Goal: Use online tool/utility: Utilize a website feature to perform a specific function

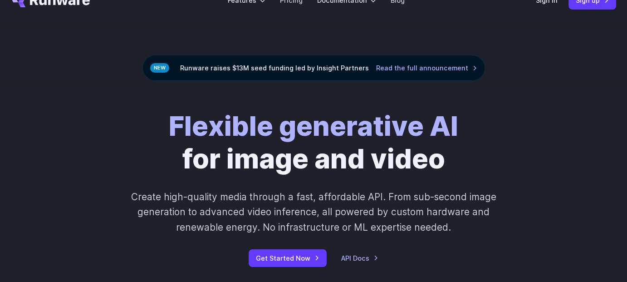
scroll to position [25, 0]
click at [278, 260] on link "Get Started Now" at bounding box center [288, 258] width 78 height 18
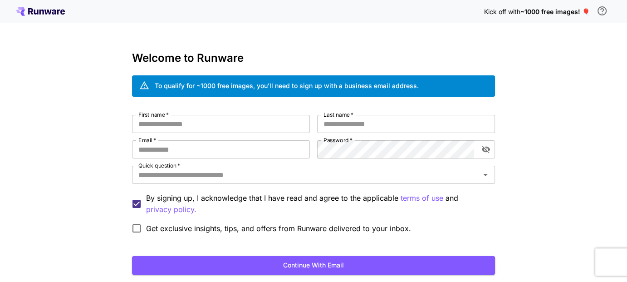
click at [400, 44] on div "Kick off with ~1000 free images! 🎈 Welcome to Runware To qualify for ~1000 free…" at bounding box center [313, 171] width 627 height 342
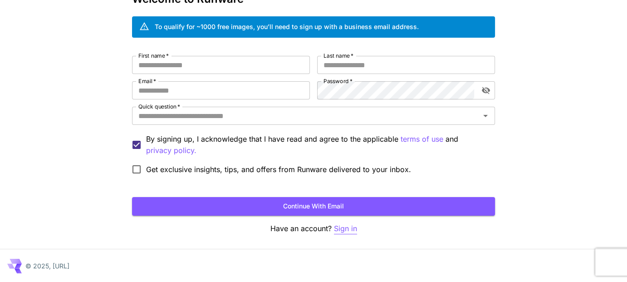
click at [338, 227] on p "Sign in" at bounding box center [345, 228] width 23 height 11
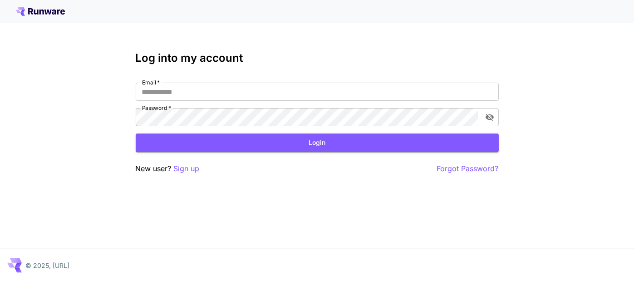
type input "**********"
drag, startPoint x: 316, startPoint y: 127, endPoint x: 315, endPoint y: 132, distance: 4.6
click at [315, 132] on form "**********" at bounding box center [317, 117] width 363 height 69
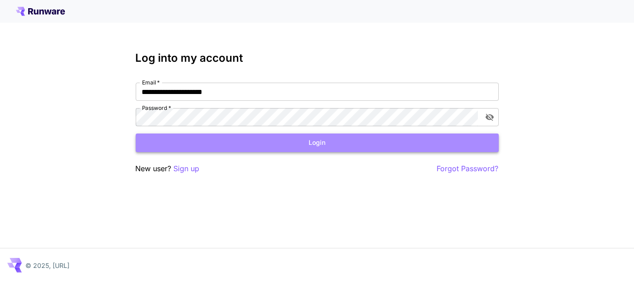
click at [318, 140] on button "Login" at bounding box center [317, 142] width 363 height 19
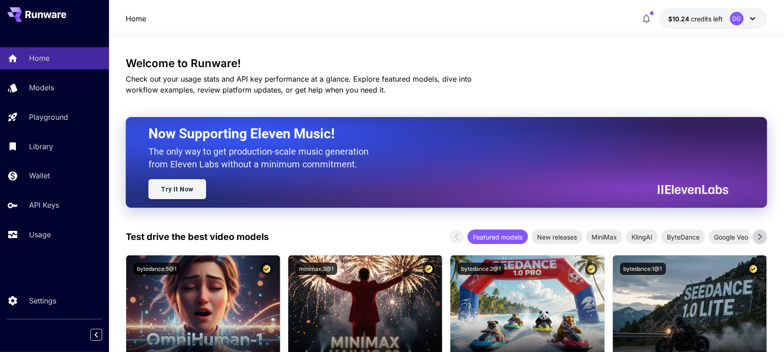
click at [173, 184] on link "Try It Now" at bounding box center [177, 189] width 58 height 20
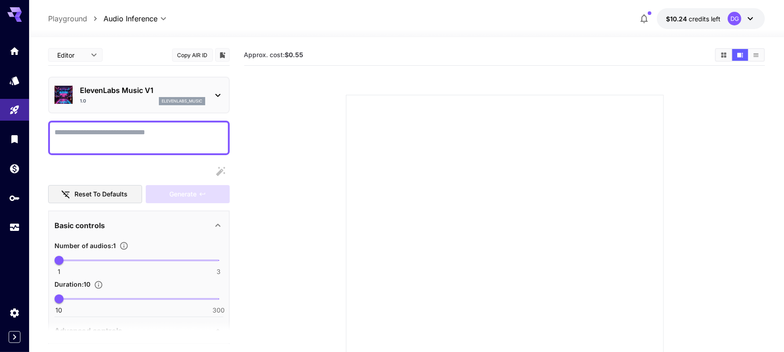
click at [186, 102] on p "elevenlabs_music" at bounding box center [182, 101] width 41 height 6
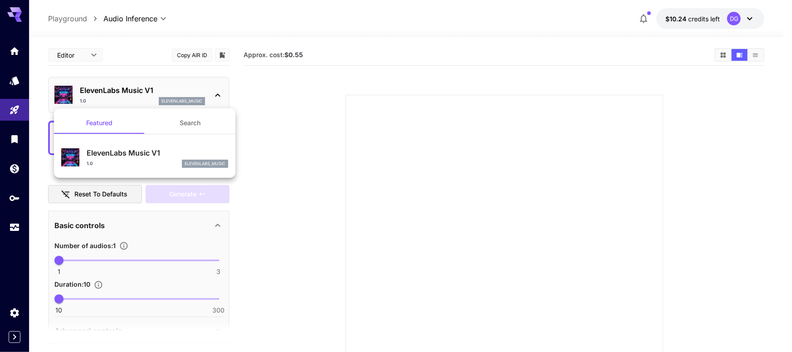
click at [186, 102] on div at bounding box center [396, 176] width 792 height 352
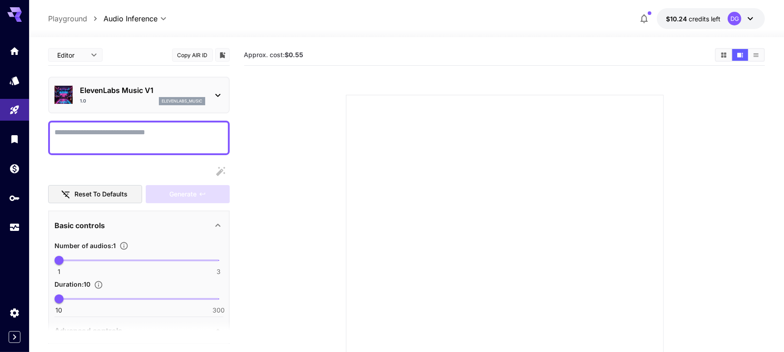
click at [126, 131] on textarea "Display cost in response" at bounding box center [138, 138] width 169 height 22
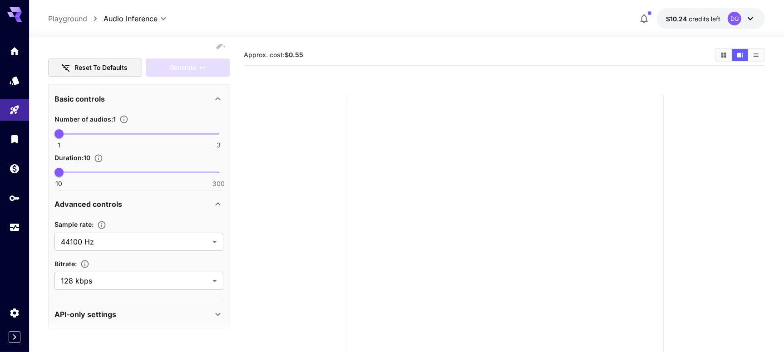
scroll to position [133, 0]
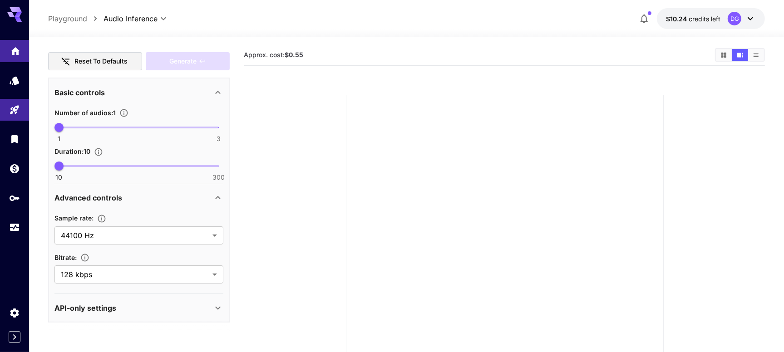
click at [19, 55] on link at bounding box center [14, 51] width 29 height 22
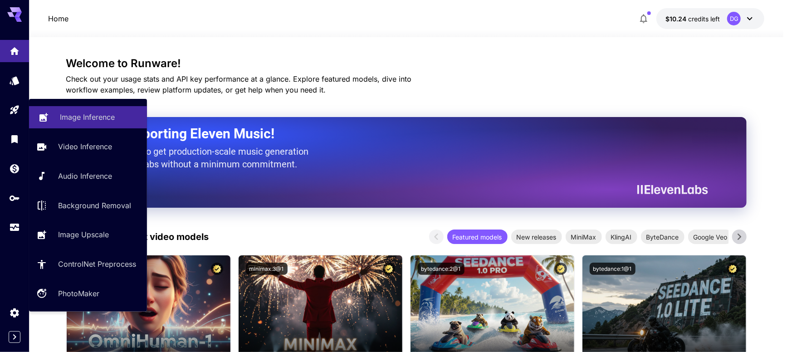
click at [65, 114] on p "Image Inference" at bounding box center [87, 117] width 55 height 11
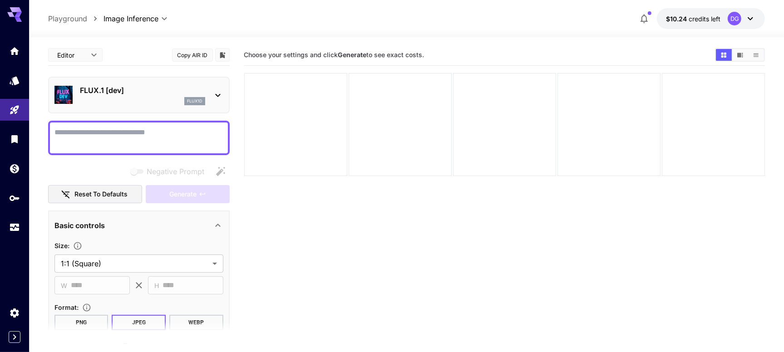
click at [127, 98] on div "flux1d" at bounding box center [142, 101] width 125 height 8
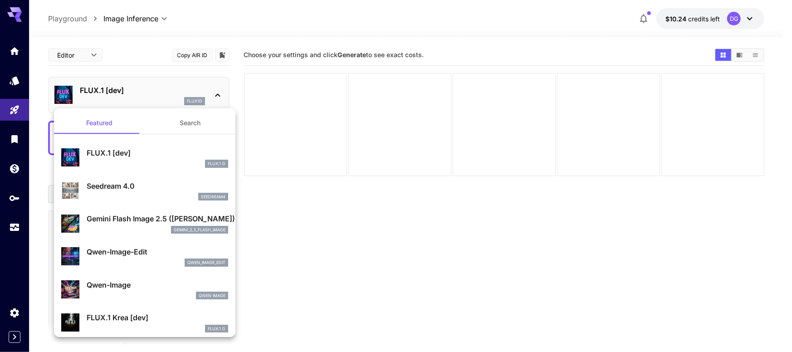
click at [127, 98] on div at bounding box center [396, 176] width 792 height 352
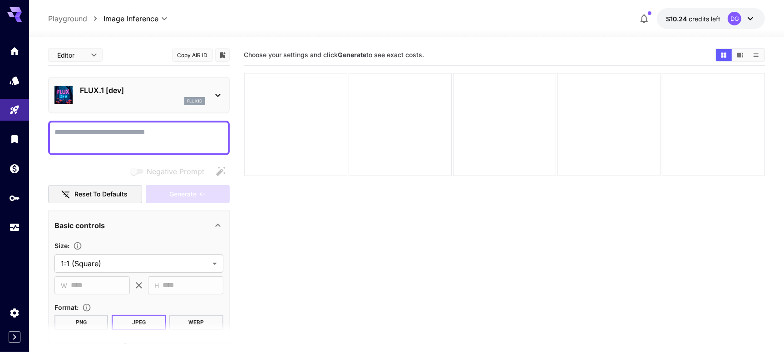
click at [261, 148] on div at bounding box center [295, 124] width 103 height 103
click at [314, 141] on div at bounding box center [295, 124] width 103 height 103
click at [418, 122] on div at bounding box center [399, 124] width 103 height 103
click at [499, 117] on div at bounding box center [504, 124] width 103 height 103
click at [149, 142] on textarea "Negative Prompt" at bounding box center [138, 138] width 169 height 22
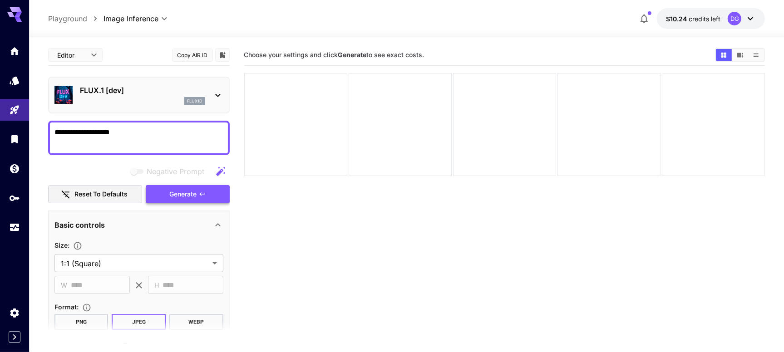
type textarea "**********"
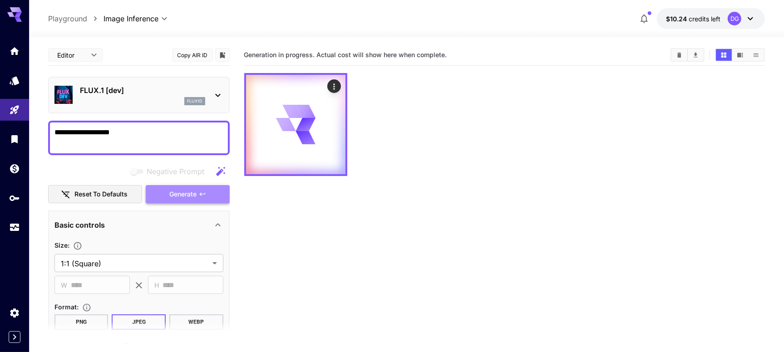
click at [195, 193] on span "Generate" at bounding box center [183, 194] width 27 height 11
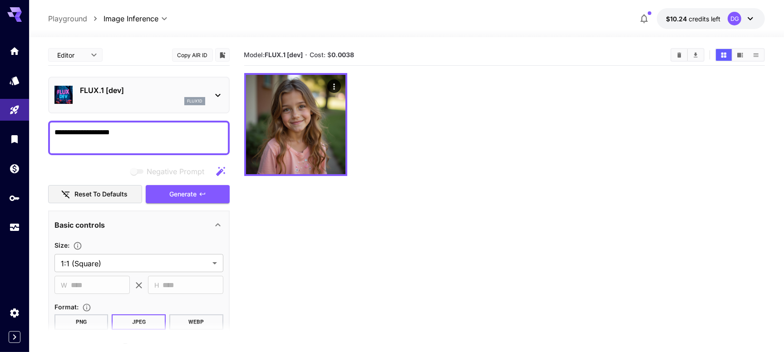
click at [174, 97] on div "flux1d" at bounding box center [142, 101] width 125 height 8
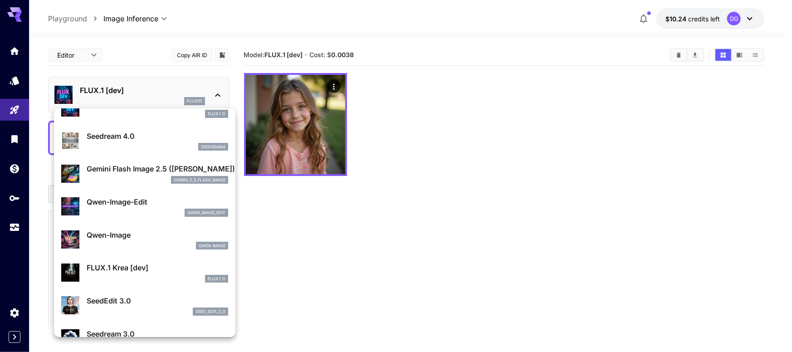
scroll to position [51, 0]
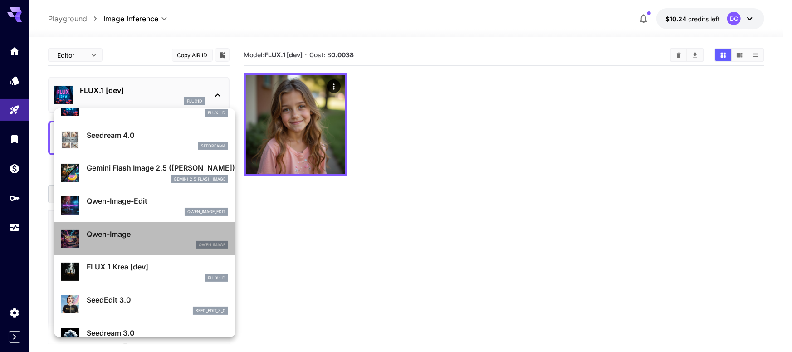
click at [152, 245] on div "Qwen Image" at bounding box center [158, 245] width 142 height 8
type input "**"
type input "***"
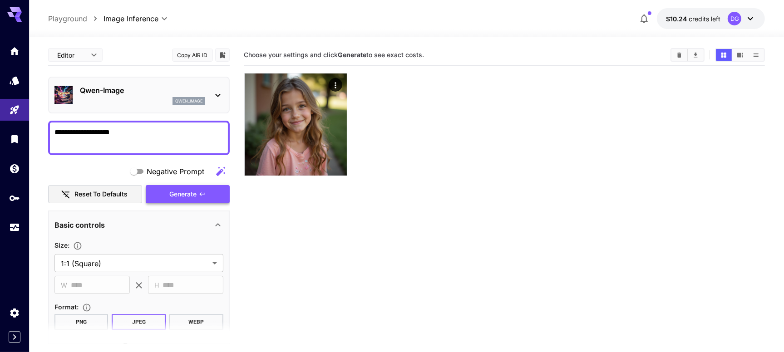
click at [154, 192] on button "Generate" at bounding box center [187, 194] width 83 height 19
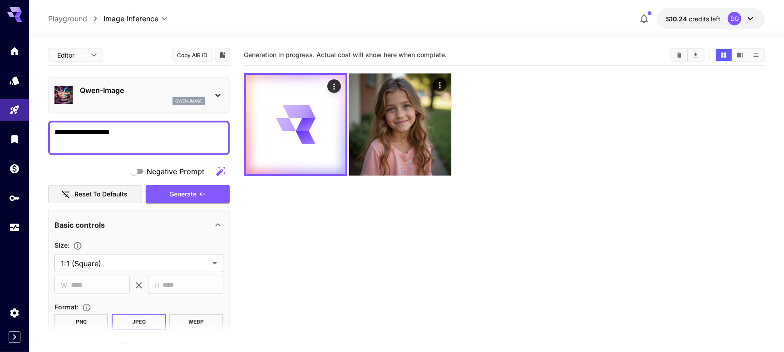
click at [142, 100] on div "qwen_image" at bounding box center [142, 101] width 125 height 8
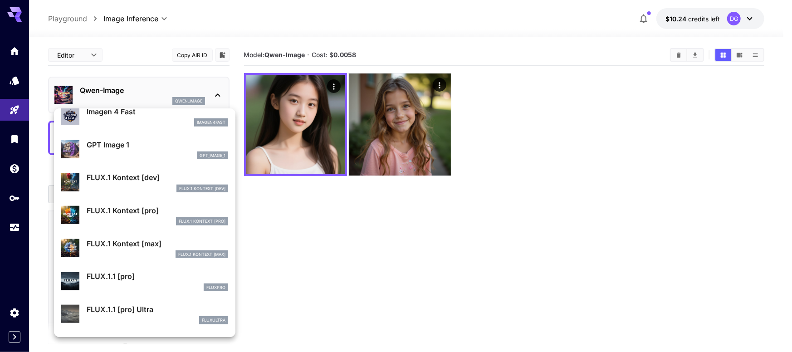
scroll to position [554, 0]
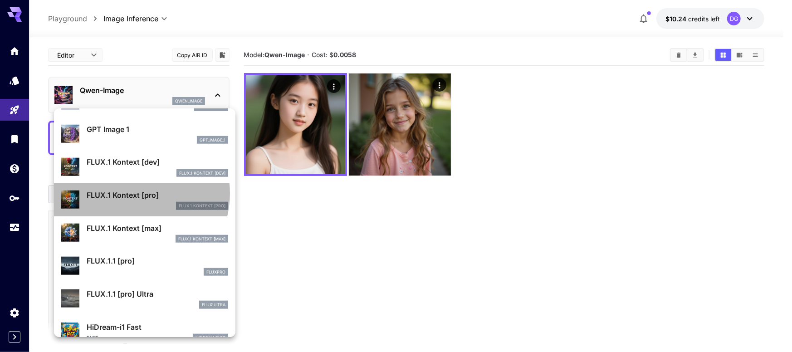
click at [129, 193] on p "FLUX.1 Kontext [pro]" at bounding box center [158, 195] width 142 height 11
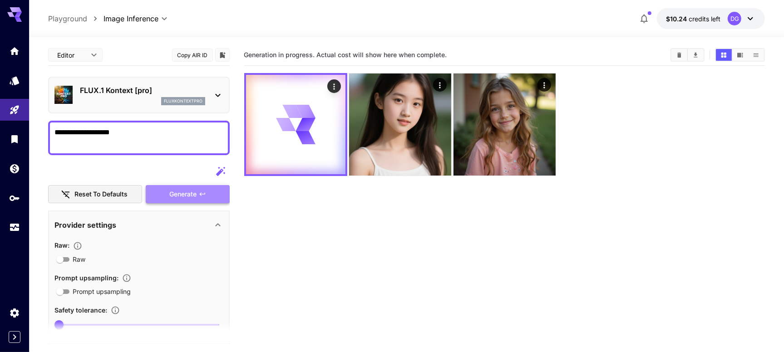
click at [162, 196] on button "Generate" at bounding box center [187, 194] width 83 height 19
click at [130, 110] on div "FLUX.1 Kontext [pro] fluxkontextpro" at bounding box center [138, 95] width 181 height 37
click at [129, 103] on div "fluxkontextpro" at bounding box center [142, 101] width 125 height 8
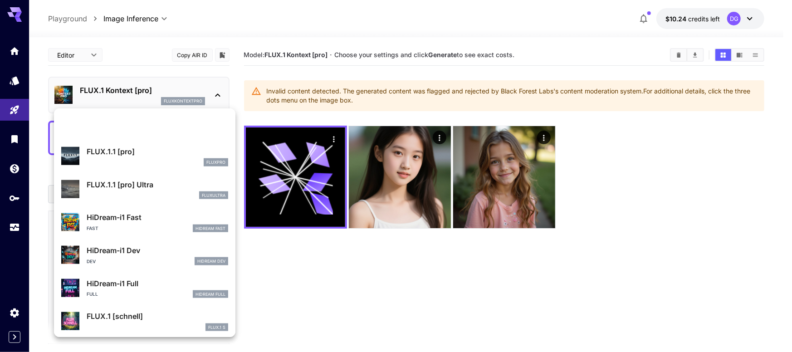
scroll to position [734, 0]
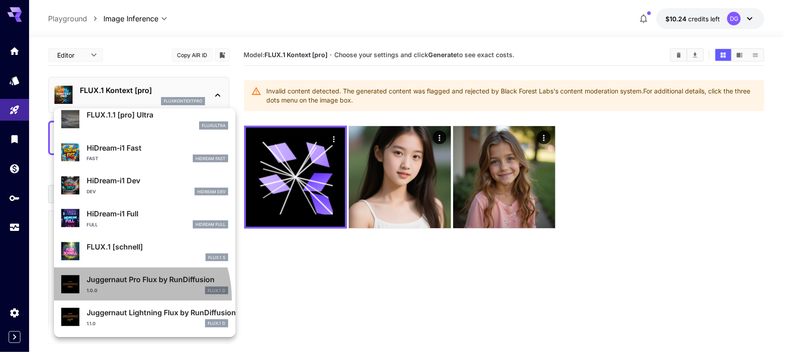
click at [118, 281] on li "Juggernaut Pro Flux by RunDiffusion 1.0.0 FLUX.1 D" at bounding box center [144, 284] width 181 height 33
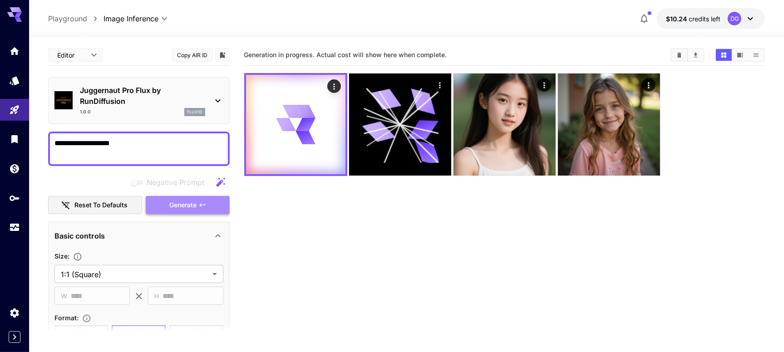
click at [176, 207] on span "Generate" at bounding box center [183, 205] width 27 height 11
click at [143, 103] on p "Juggernaut Pro Flux by RunDiffusion" at bounding box center [142, 96] width 125 height 22
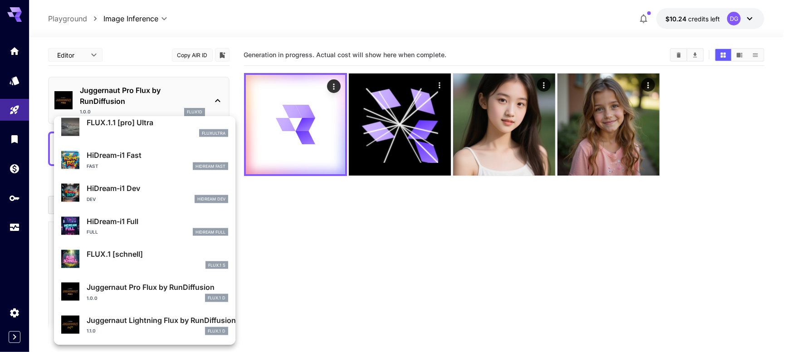
scroll to position [718, 0]
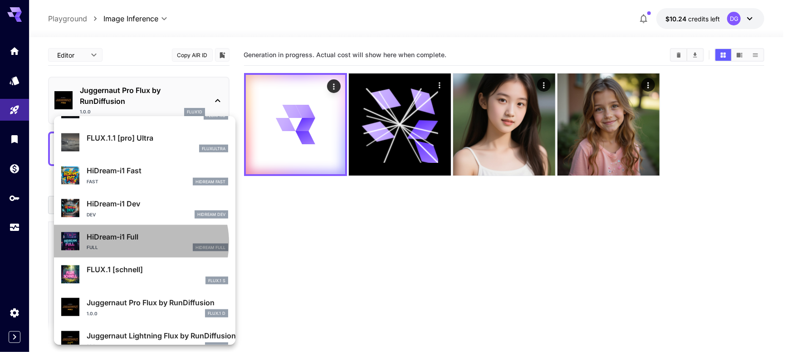
click at [137, 242] on div "HiDream-i1 Full Full HiDream Full" at bounding box center [158, 241] width 142 height 20
type input "**"
type input "***"
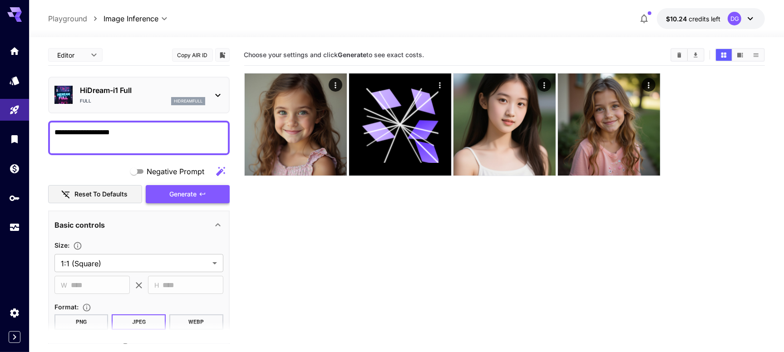
click at [175, 194] on span "Generate" at bounding box center [183, 194] width 27 height 11
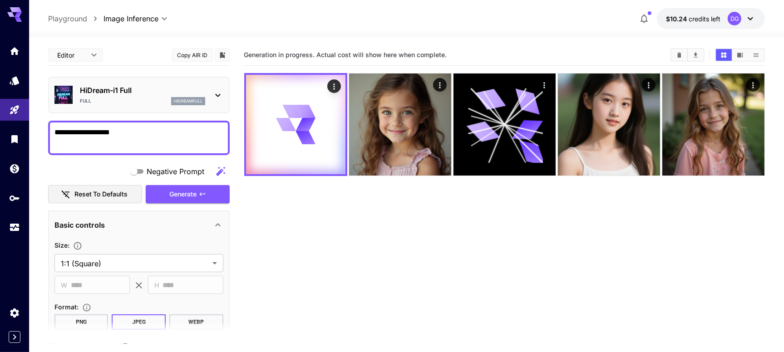
click at [140, 90] on p "HiDream-i1 Full" at bounding box center [142, 90] width 125 height 11
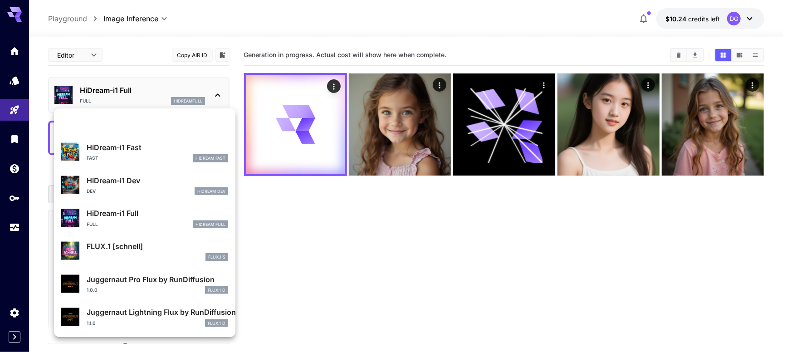
scroll to position [734, 0]
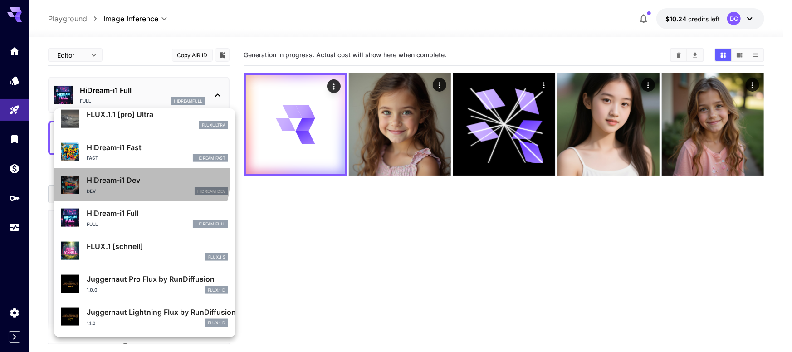
click at [128, 176] on p "HiDream-i1 Dev" at bounding box center [158, 180] width 142 height 11
type input "**"
type input "*"
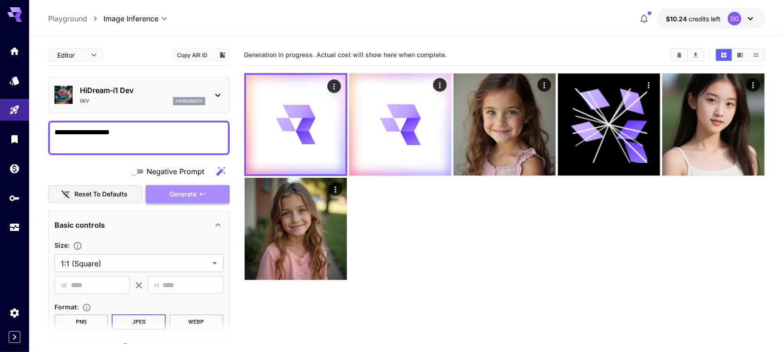
click at [166, 189] on button "Generate" at bounding box center [187, 194] width 83 height 19
click at [136, 97] on div "Dev hidreamdev" at bounding box center [142, 101] width 125 height 8
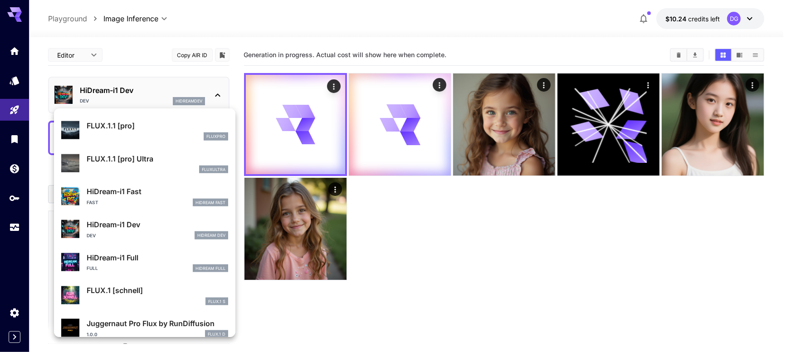
scroll to position [681, 0]
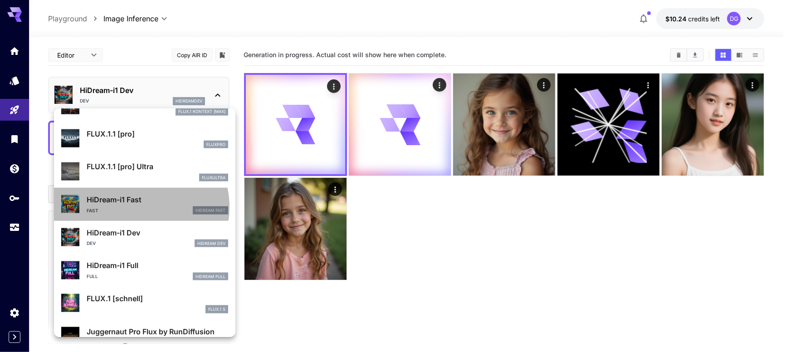
click at [137, 207] on div "Fast HiDream Fast" at bounding box center [158, 210] width 142 height 8
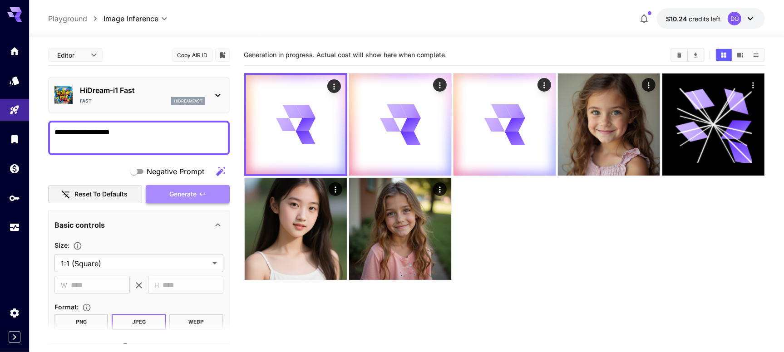
click at [172, 191] on span "Generate" at bounding box center [183, 194] width 27 height 11
click at [147, 96] on div "HiDream-i1 Fast Fast hidreamfast" at bounding box center [142, 95] width 125 height 20
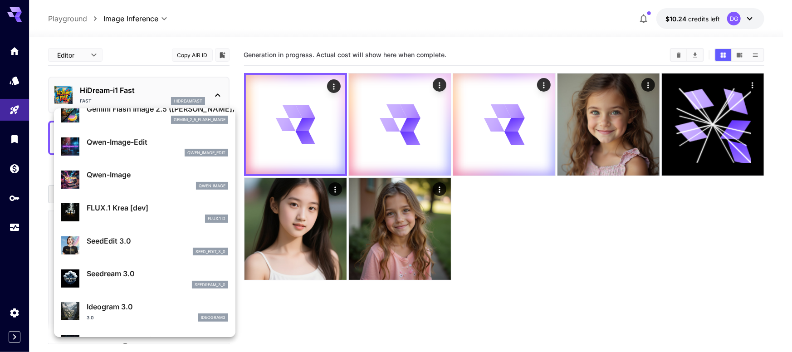
scroll to position [112, 0]
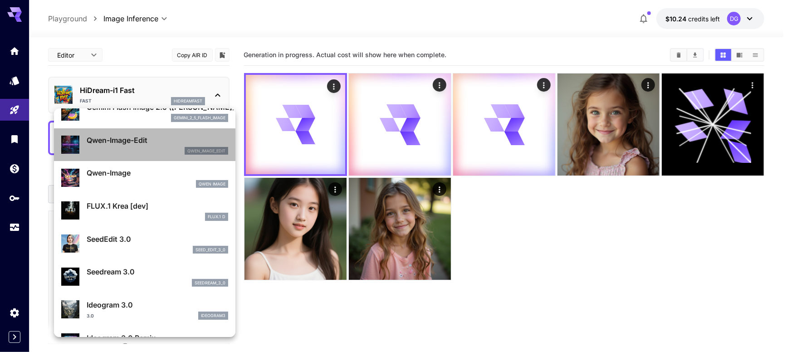
click at [148, 141] on p "Qwen-Image-Edit" at bounding box center [158, 140] width 142 height 11
type input "*"
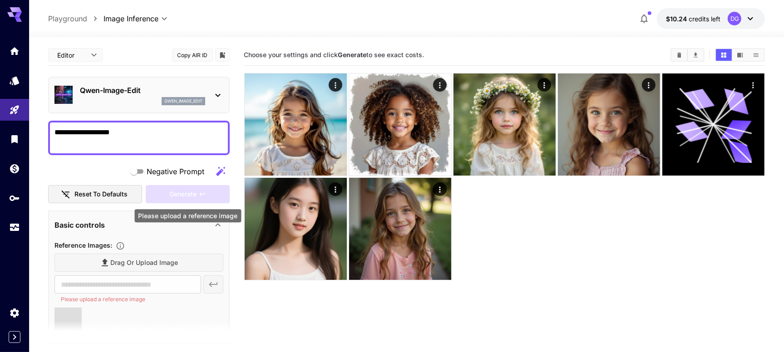
type input "**********"
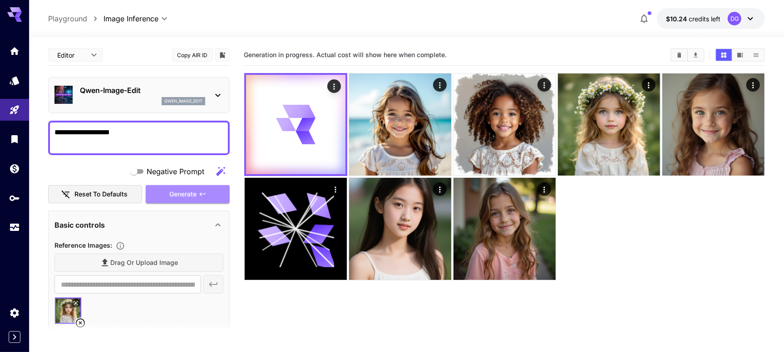
click at [166, 194] on button "Generate" at bounding box center [187, 194] width 83 height 19
click at [141, 107] on div "Qwen-Image-Edit qwen_image_edit" at bounding box center [138, 95] width 169 height 28
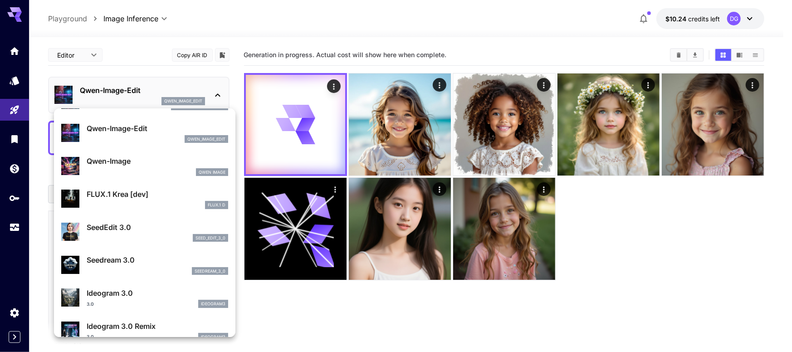
scroll to position [127, 0]
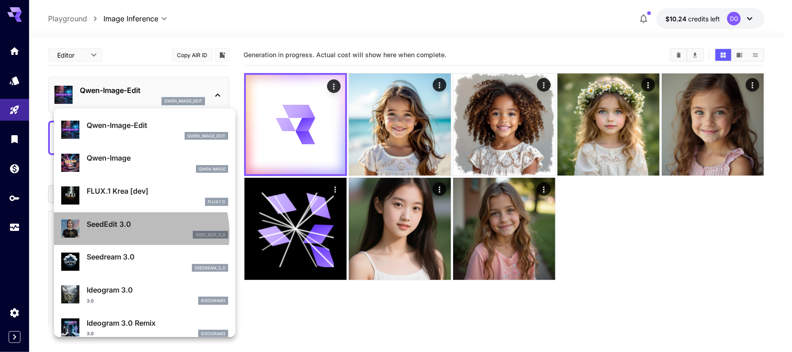
click at [128, 233] on div "seed_edit_3_0" at bounding box center [158, 235] width 142 height 8
type input "***"
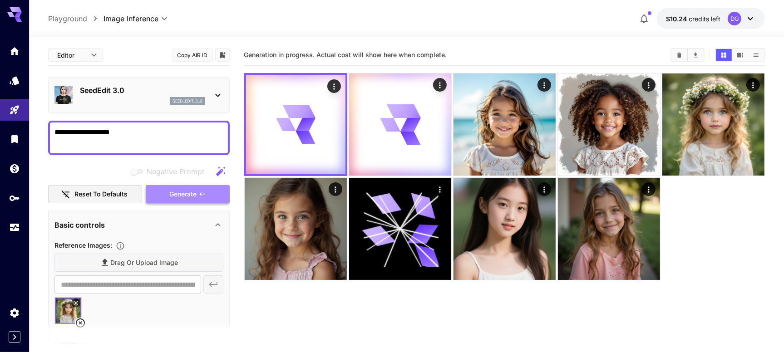
click at [173, 192] on span "Generate" at bounding box center [183, 194] width 27 height 11
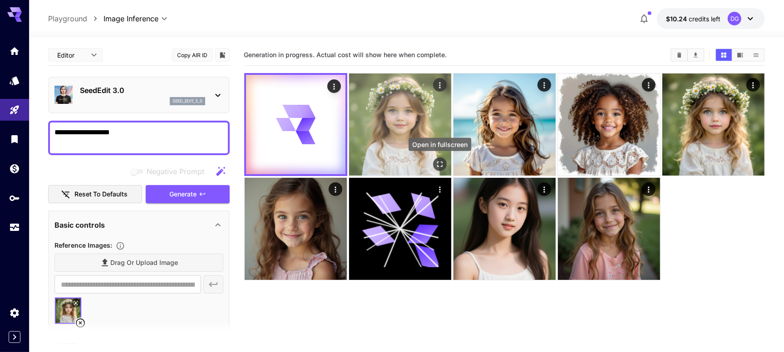
click at [435, 164] on icon "Open in fullscreen" at bounding box center [439, 164] width 9 height 9
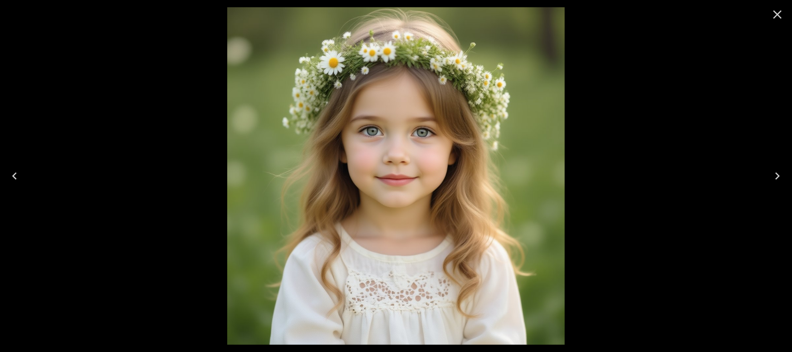
click at [627, 12] on icon "Close" at bounding box center [778, 14] width 9 height 9
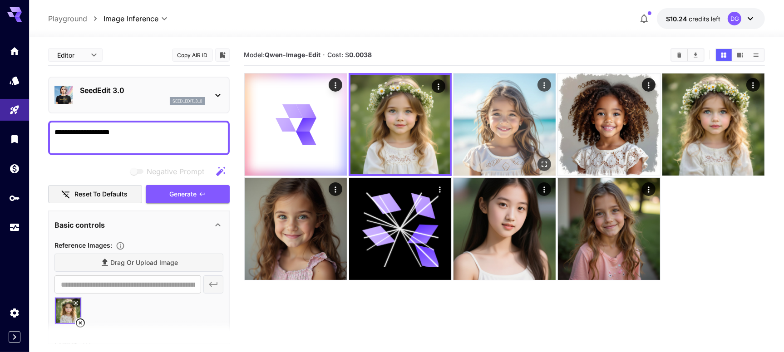
click at [503, 115] on img at bounding box center [504, 125] width 102 height 102
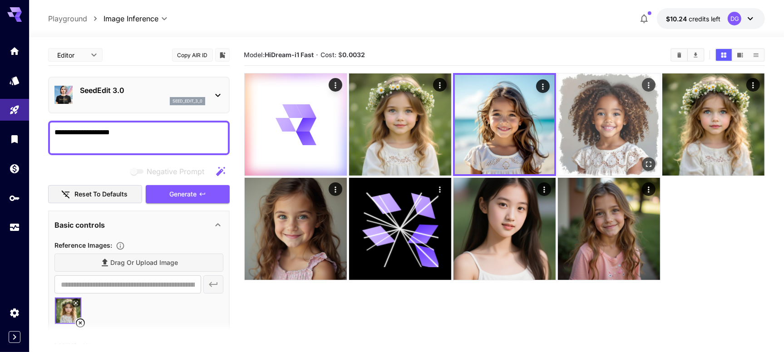
click at [559, 120] on img at bounding box center [609, 125] width 102 height 102
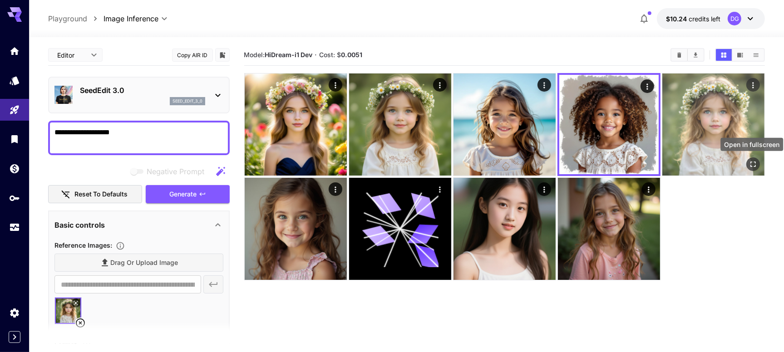
click at [627, 161] on icon "Open in fullscreen" at bounding box center [752, 164] width 9 height 9
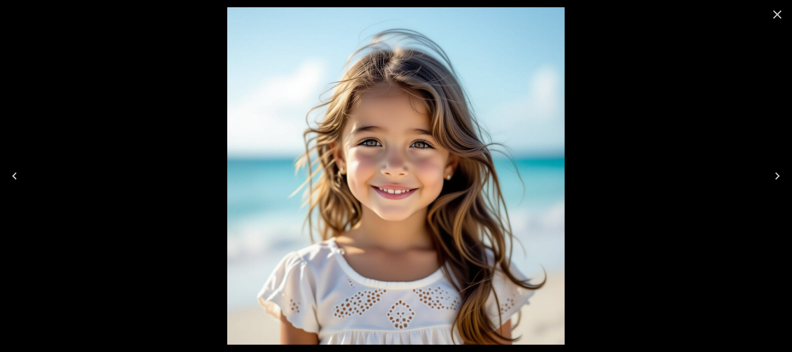
click at [627, 11] on icon "Close" at bounding box center [777, 14] width 15 height 15
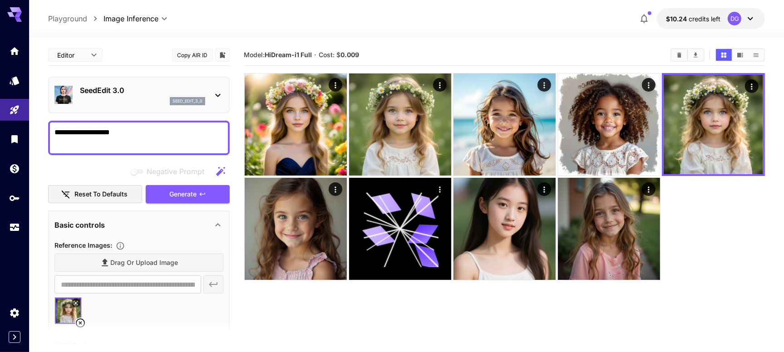
click at [159, 90] on p "SeedEdit 3.0" at bounding box center [142, 90] width 125 height 11
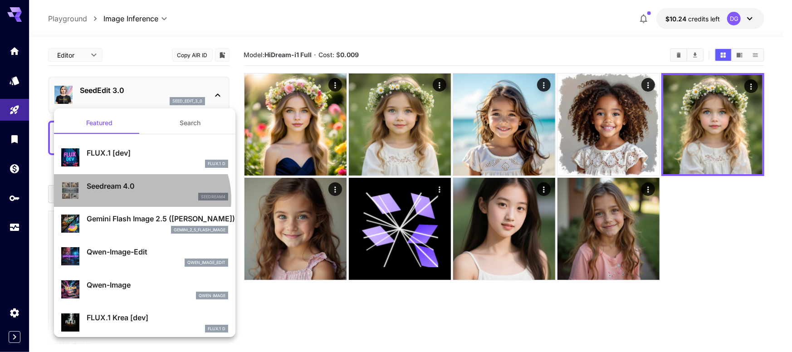
click at [141, 199] on div "seedream4" at bounding box center [158, 197] width 142 height 8
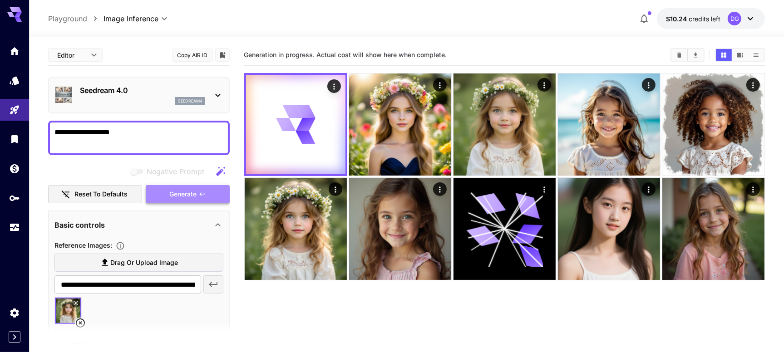
click at [167, 196] on button "Generate" at bounding box center [187, 194] width 83 height 19
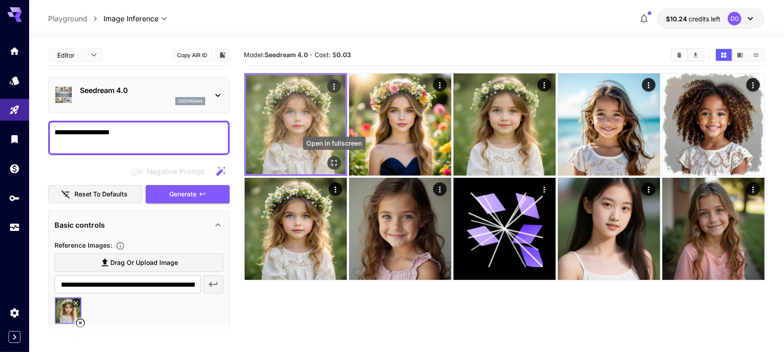
click at [336, 161] on icon "Open in fullscreen" at bounding box center [333, 162] width 9 height 9
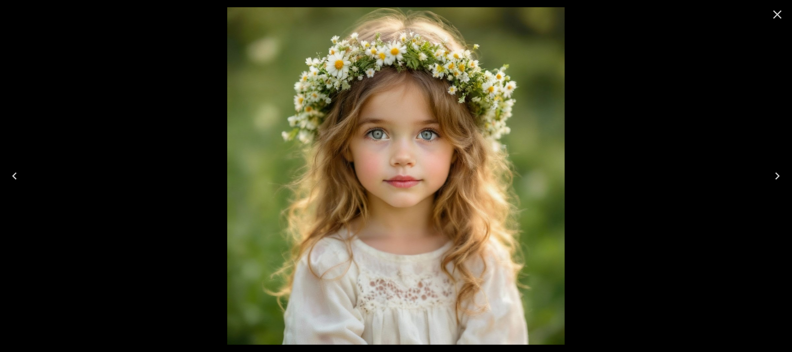
click at [627, 20] on icon "Close" at bounding box center [777, 14] width 15 height 15
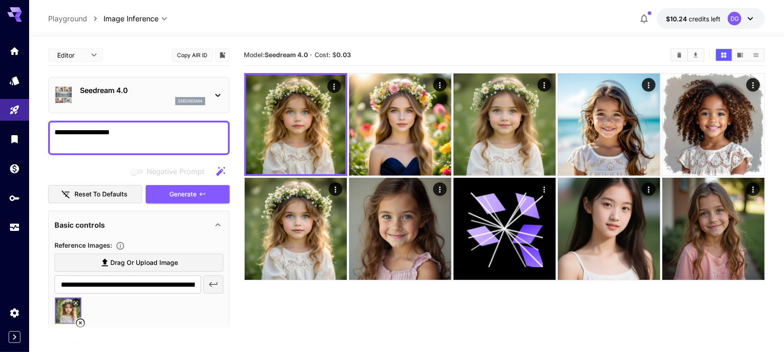
click at [197, 99] on p "seedream4" at bounding box center [190, 101] width 25 height 6
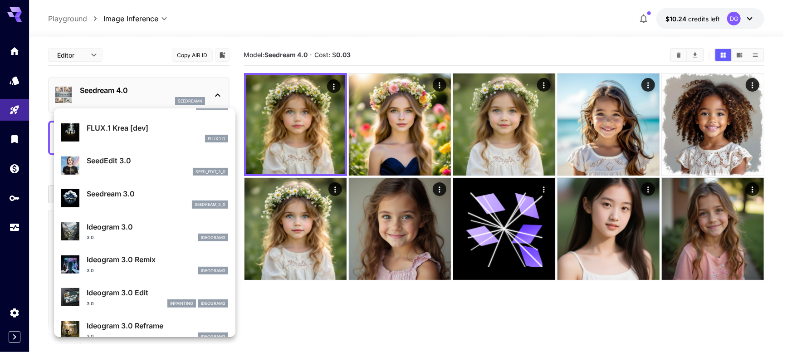
scroll to position [194, 0]
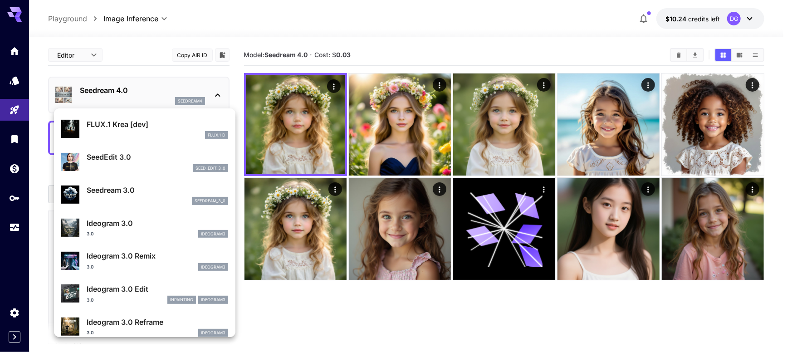
click at [368, 37] on div at bounding box center [396, 176] width 792 height 352
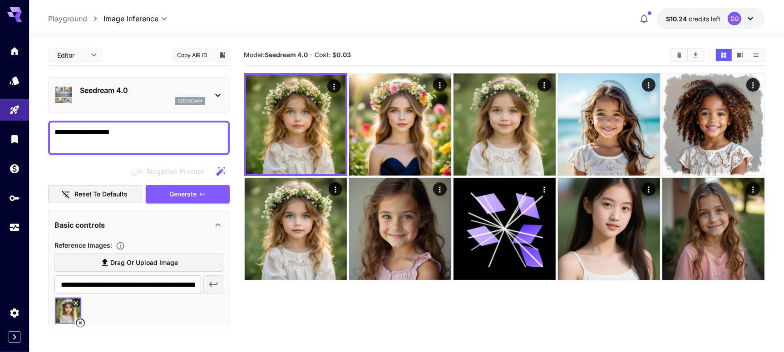
click at [132, 99] on div "seedream4" at bounding box center [142, 101] width 125 height 8
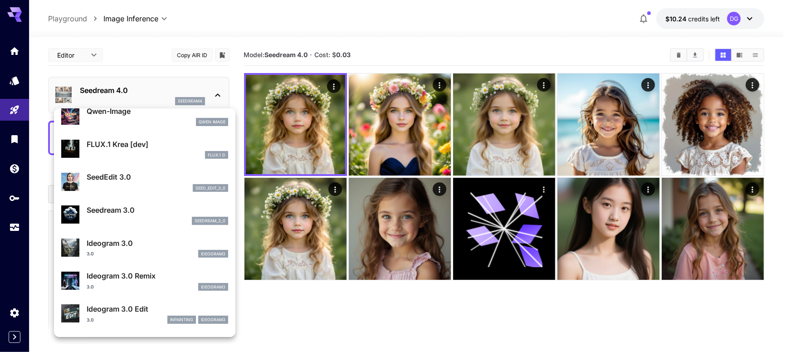
scroll to position [175, 0]
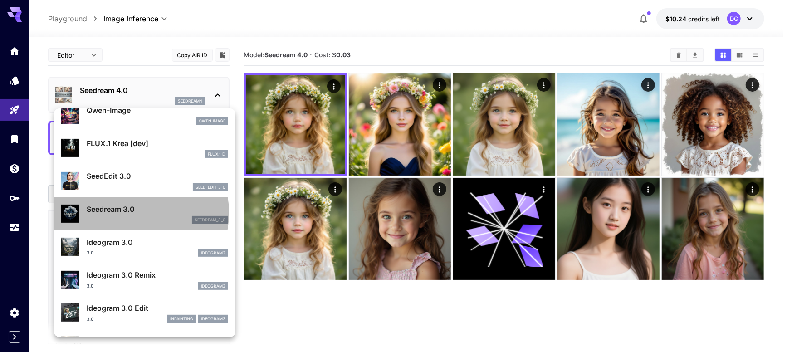
click at [129, 212] on p "Seedream 3.0" at bounding box center [158, 209] width 142 height 11
type input "**********"
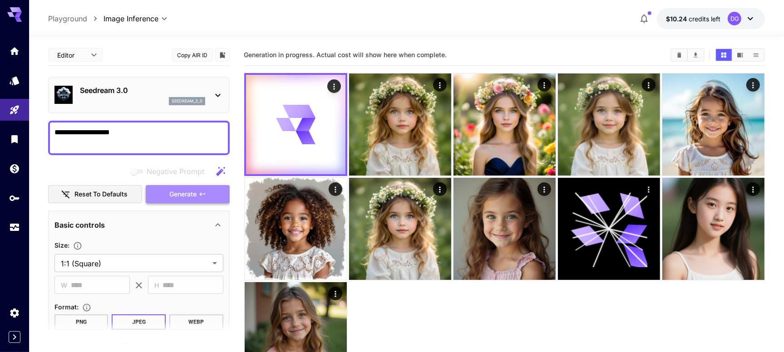
click at [196, 192] on span "Generate" at bounding box center [183, 194] width 27 height 11
click at [145, 95] on p "Seedream 3.0" at bounding box center [142, 90] width 125 height 11
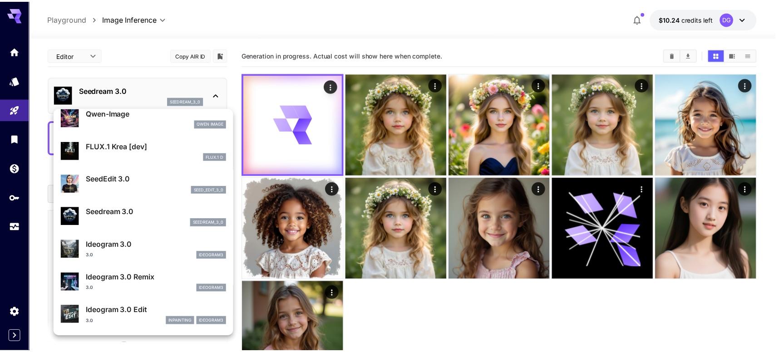
scroll to position [175, 0]
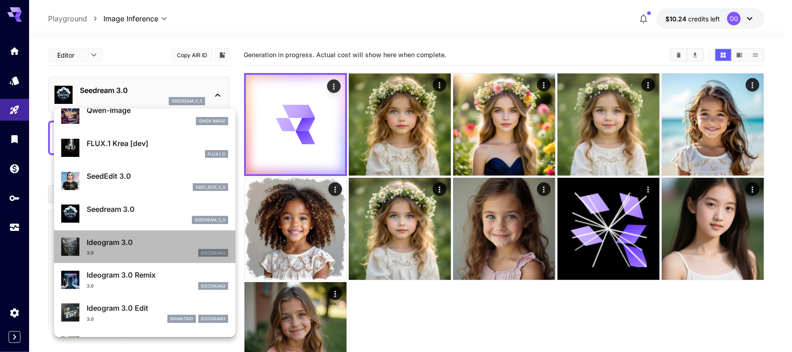
click at [150, 243] on p "Ideogram 3.0" at bounding box center [158, 242] width 142 height 11
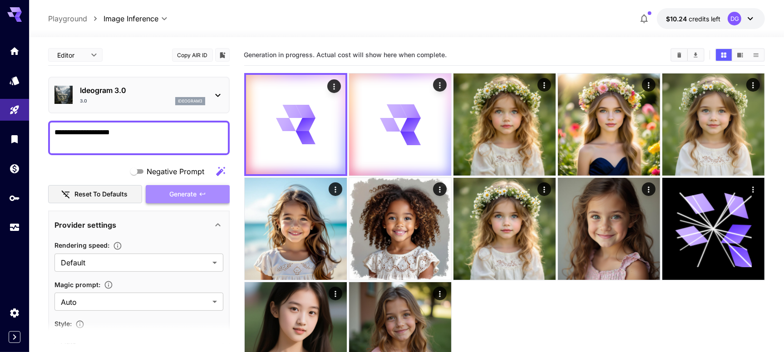
click at [195, 192] on span "Generate" at bounding box center [183, 194] width 27 height 11
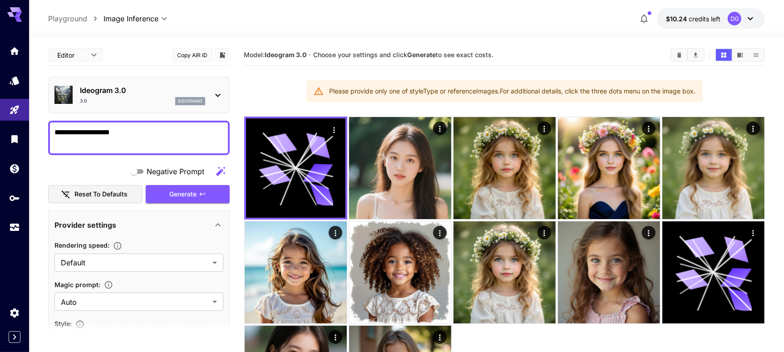
click at [98, 134] on textarea "**********" at bounding box center [138, 138] width 169 height 22
type textarea "**********"
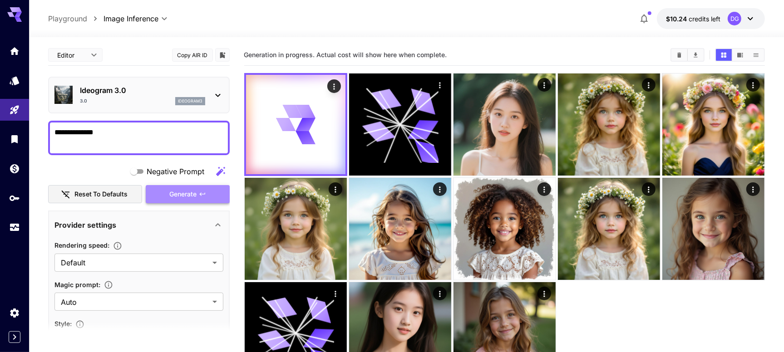
click at [186, 195] on span "Generate" at bounding box center [183, 194] width 27 height 11
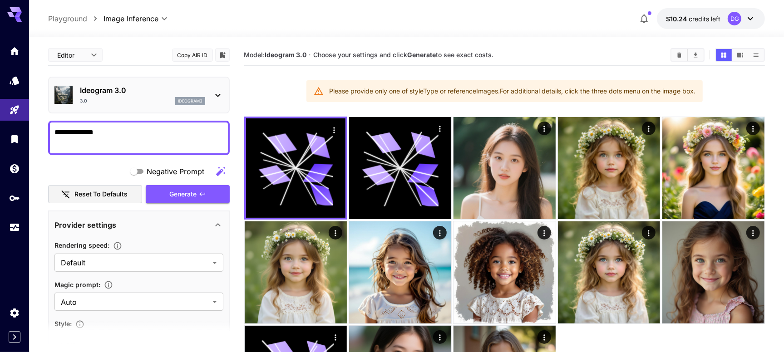
click at [160, 93] on p "Ideogram 3.0" at bounding box center [142, 90] width 125 height 11
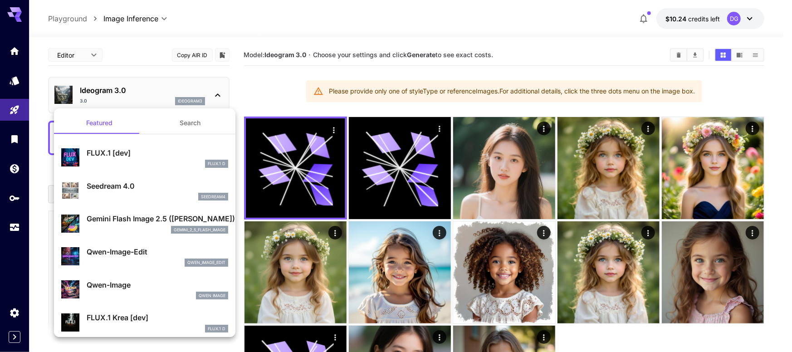
click at [160, 93] on div at bounding box center [396, 176] width 792 height 352
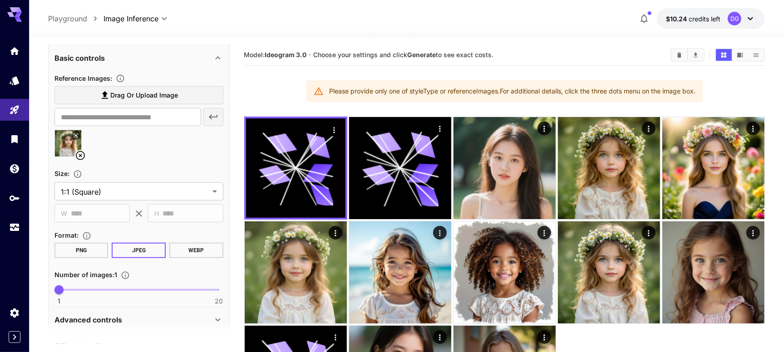
scroll to position [487, 0]
click at [78, 153] on icon at bounding box center [80, 154] width 11 height 11
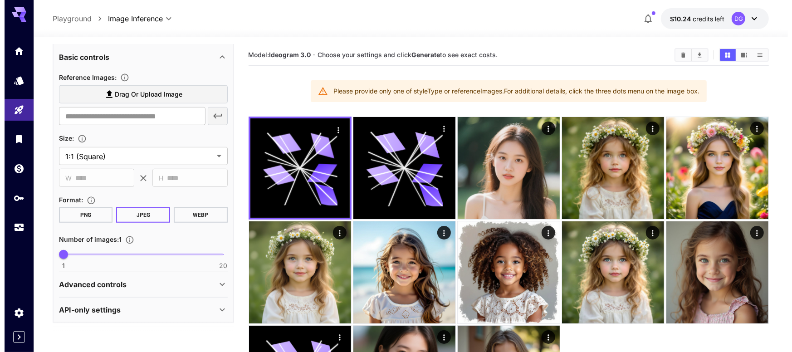
scroll to position [0, 0]
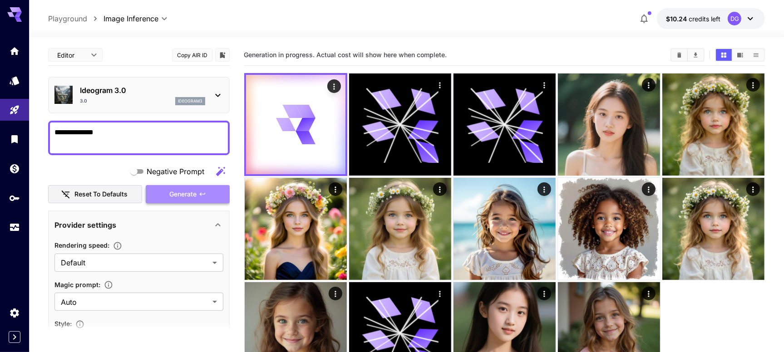
click at [177, 189] on span "Generate" at bounding box center [183, 194] width 27 height 11
click at [150, 94] on p "Ideogram 3.0" at bounding box center [142, 90] width 125 height 11
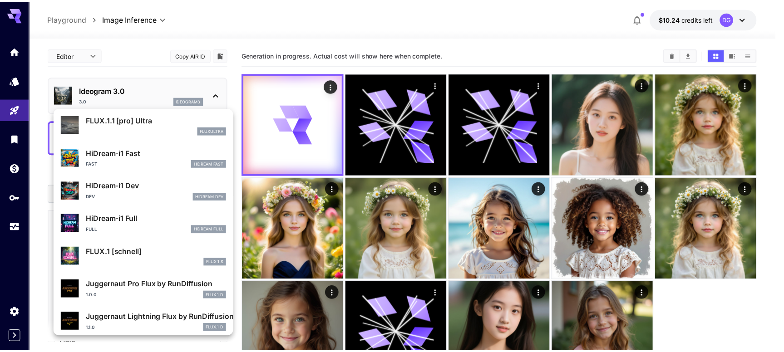
scroll to position [734, 0]
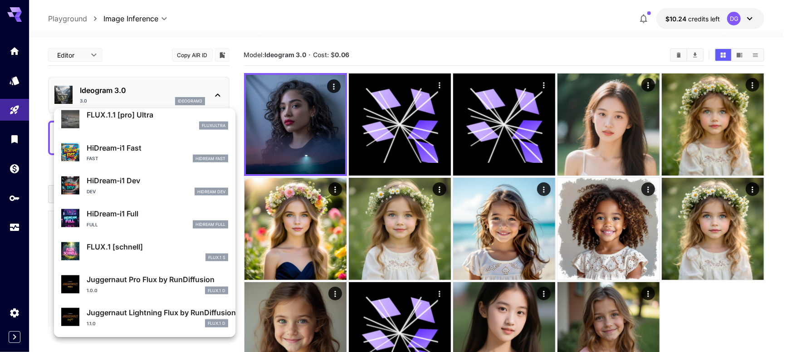
click at [581, 281] on div at bounding box center [396, 176] width 792 height 352
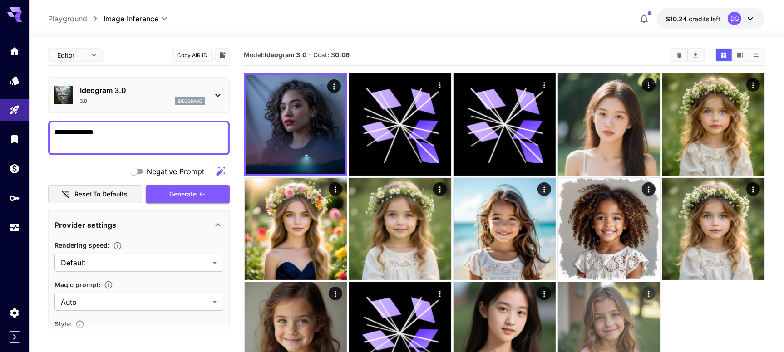
scroll to position [72, 0]
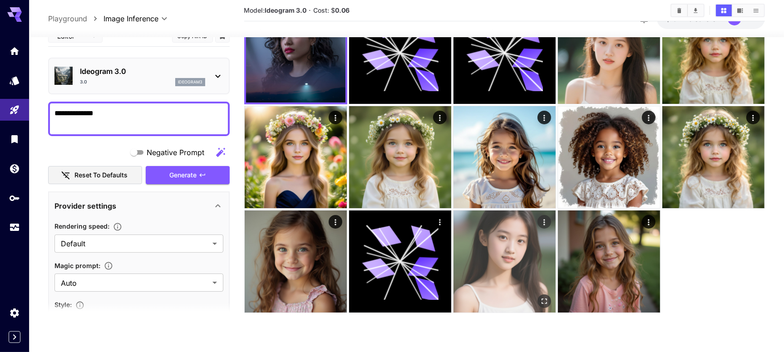
click at [524, 256] on img at bounding box center [504, 262] width 102 height 102
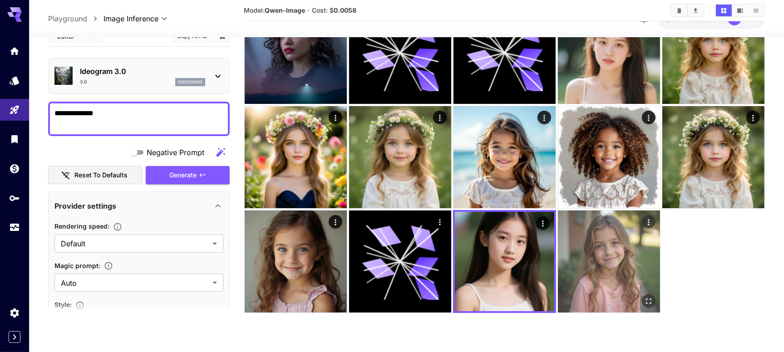
click at [584, 255] on img at bounding box center [609, 262] width 102 height 102
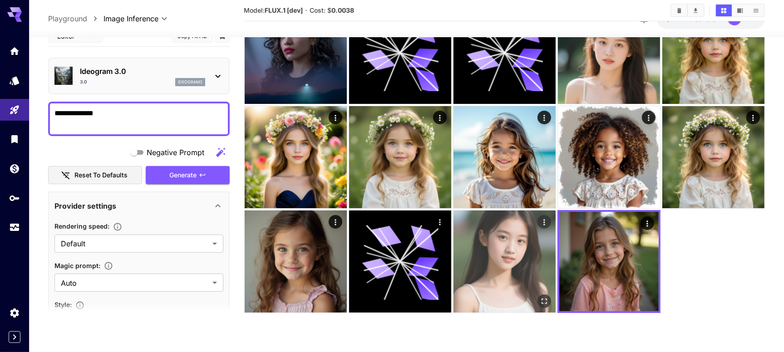
click at [499, 245] on img at bounding box center [504, 262] width 102 height 102
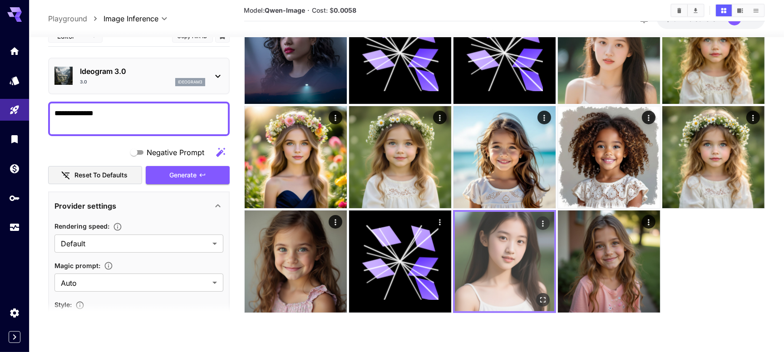
click at [495, 266] on img at bounding box center [504, 261] width 99 height 99
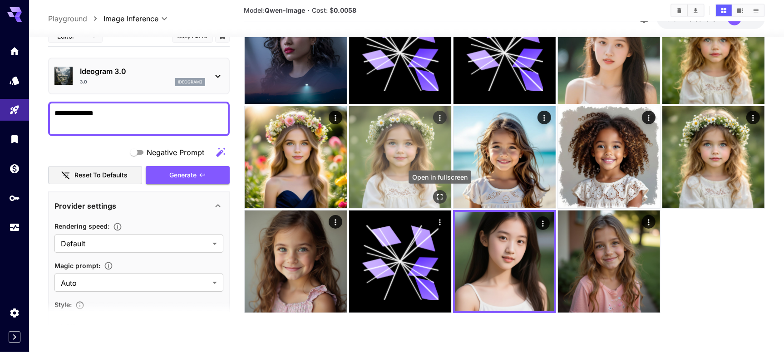
scroll to position [0, 0]
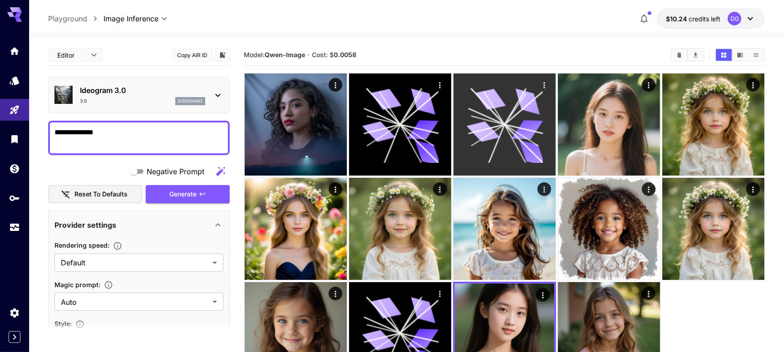
click at [544, 108] on div at bounding box center [504, 125] width 102 height 102
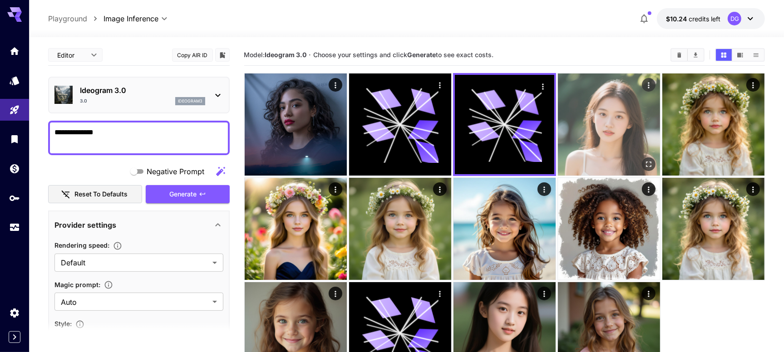
click at [587, 116] on img at bounding box center [609, 125] width 102 height 102
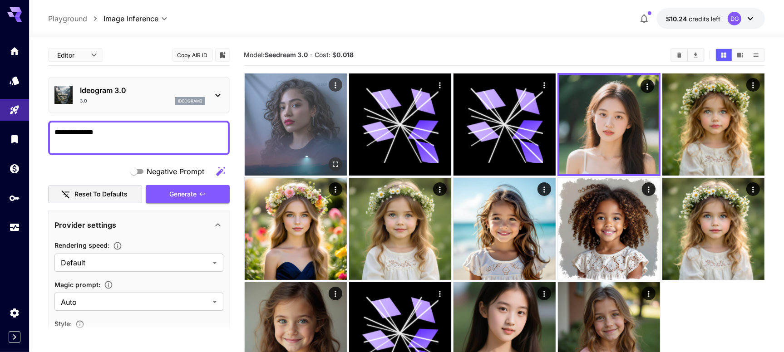
click at [299, 134] on img at bounding box center [296, 125] width 102 height 102
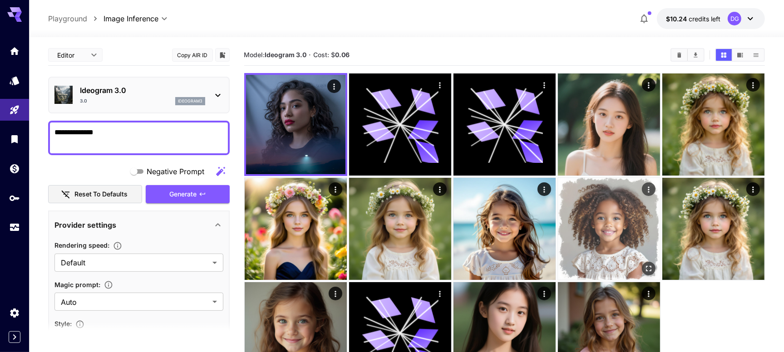
click at [616, 205] on img at bounding box center [609, 229] width 102 height 102
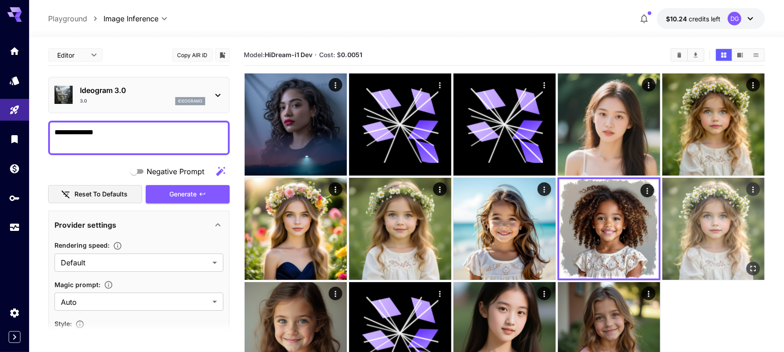
click at [627, 224] on img at bounding box center [713, 229] width 102 height 102
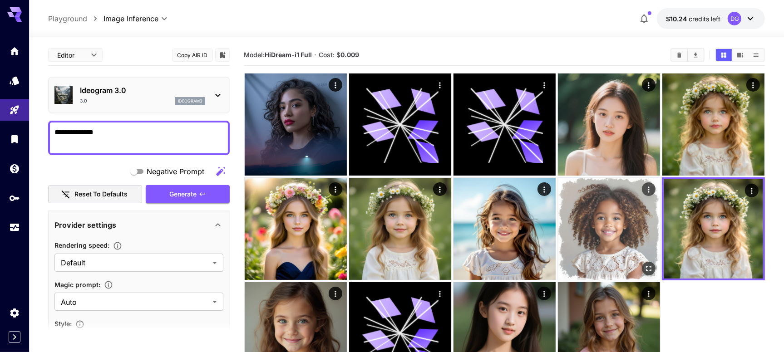
click at [590, 206] on img at bounding box center [609, 229] width 102 height 102
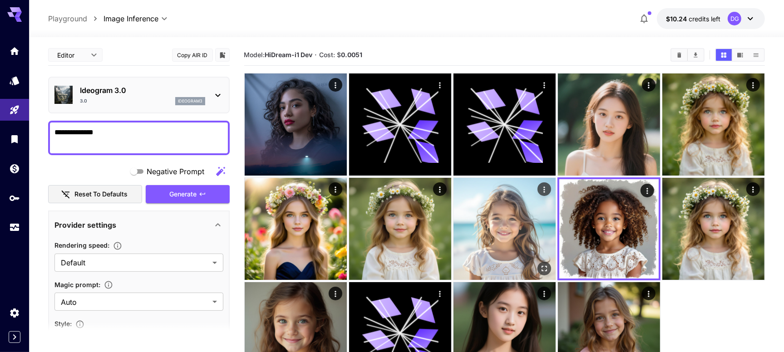
click at [494, 251] on img at bounding box center [504, 229] width 102 height 102
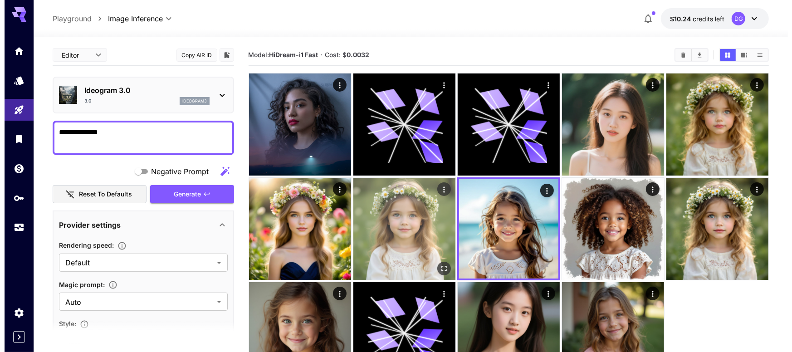
scroll to position [72, 0]
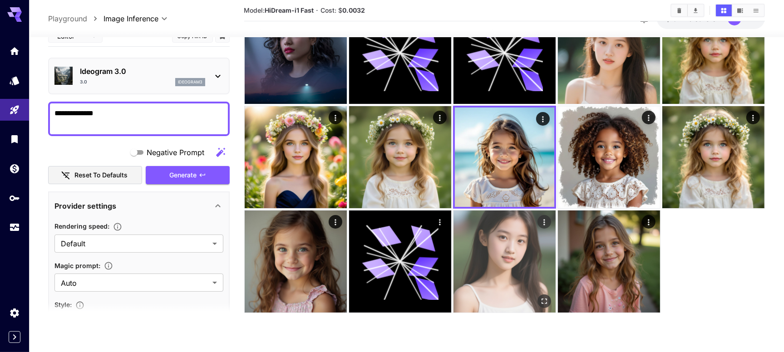
click at [470, 254] on img at bounding box center [504, 262] width 102 height 102
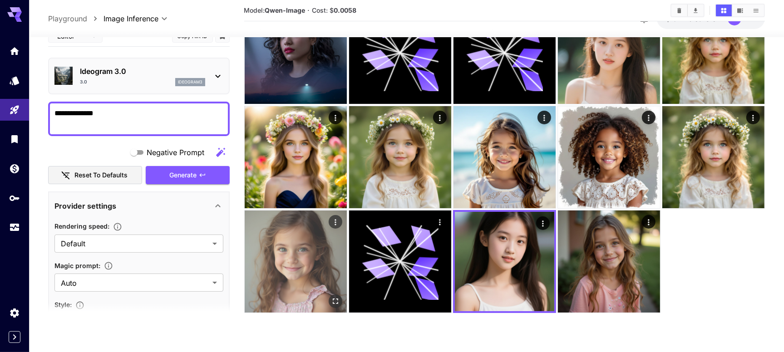
click at [308, 241] on img at bounding box center [296, 262] width 102 height 102
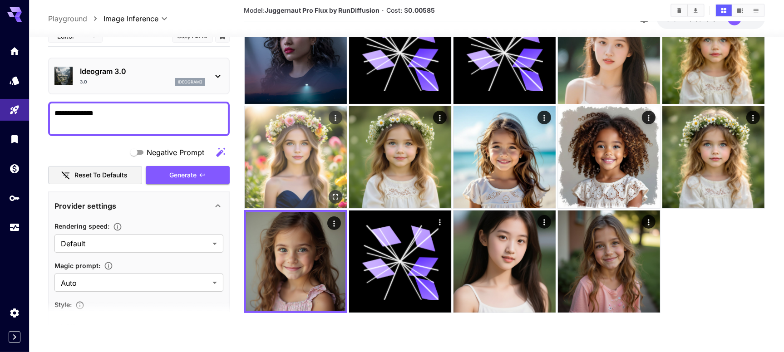
click at [323, 133] on img at bounding box center [296, 157] width 102 height 102
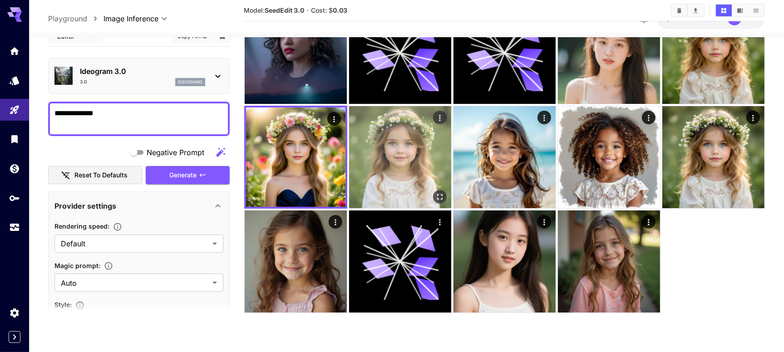
click at [368, 143] on img at bounding box center [400, 157] width 102 height 102
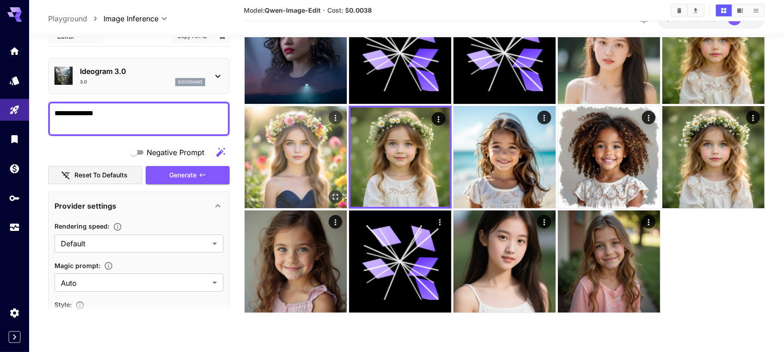
click at [295, 145] on img at bounding box center [296, 157] width 102 height 102
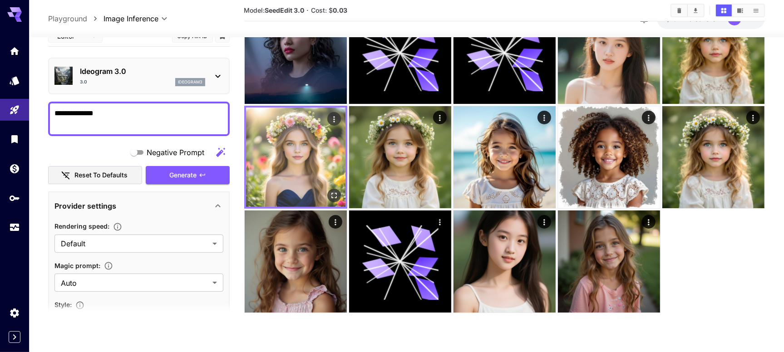
click at [308, 181] on img at bounding box center [295, 157] width 99 height 99
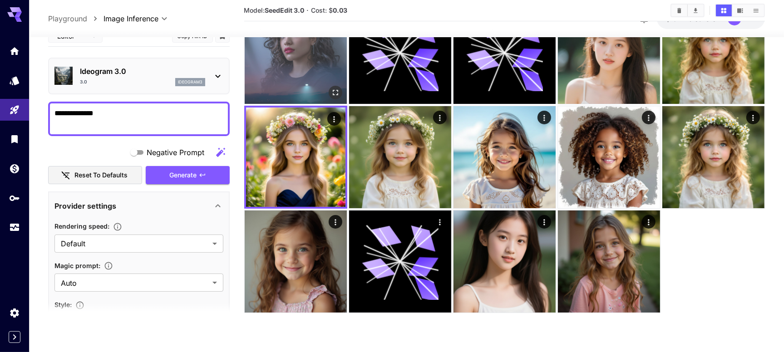
click at [306, 88] on img at bounding box center [296, 53] width 102 height 102
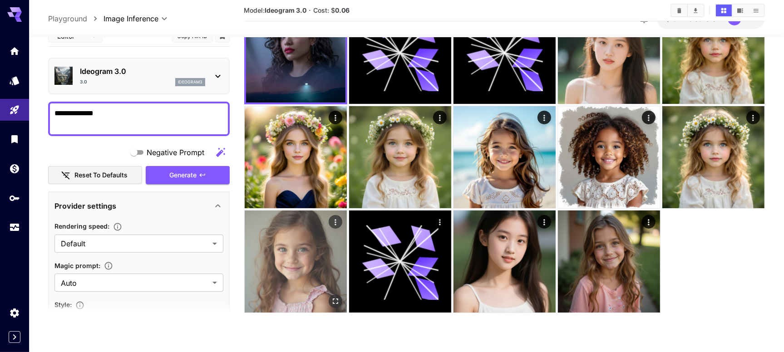
click at [283, 267] on img at bounding box center [296, 262] width 102 height 102
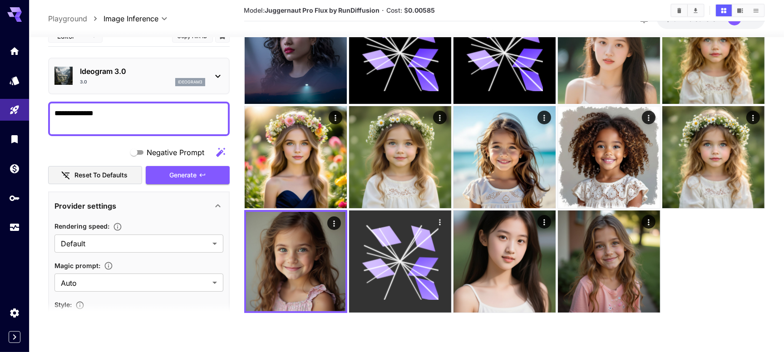
click at [375, 263] on icon at bounding box center [379, 268] width 34 height 25
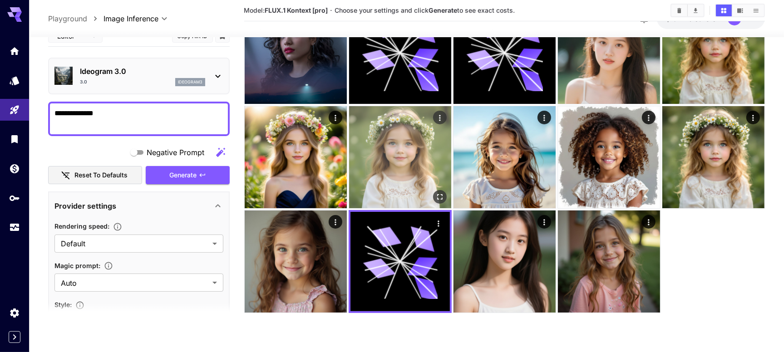
click at [402, 181] on img at bounding box center [400, 157] width 102 height 102
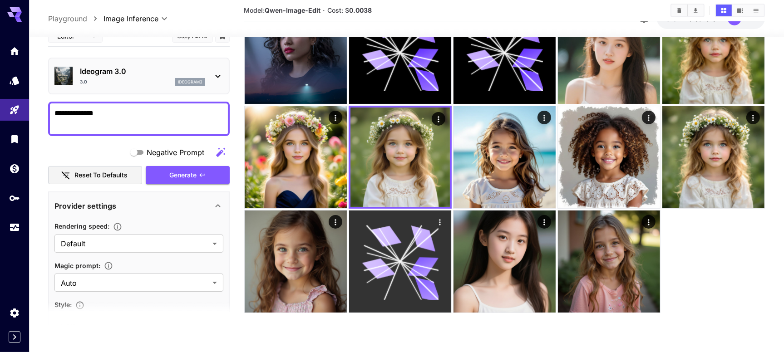
click at [391, 255] on icon at bounding box center [400, 262] width 77 height 77
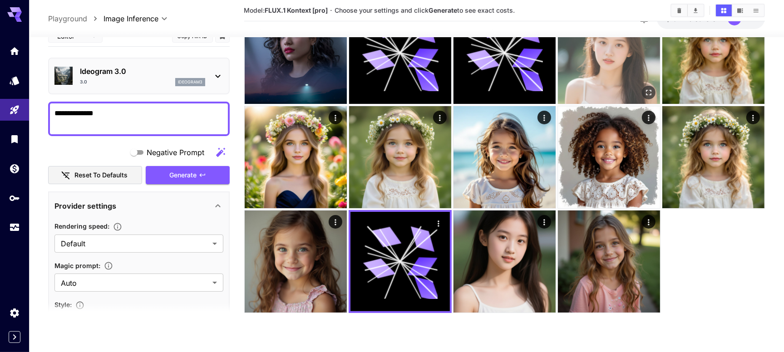
click at [616, 75] on img at bounding box center [609, 53] width 102 height 102
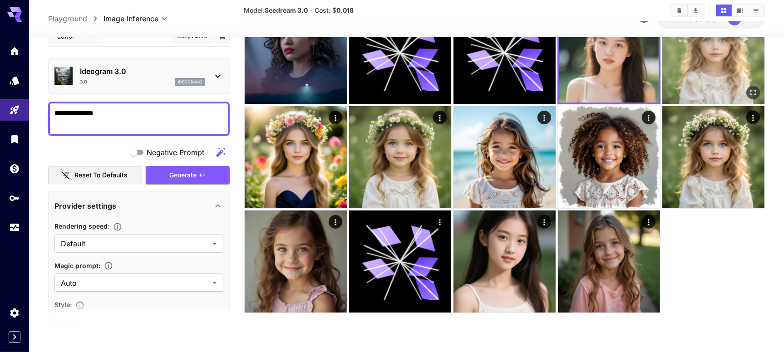
click at [627, 68] on img at bounding box center [713, 53] width 102 height 102
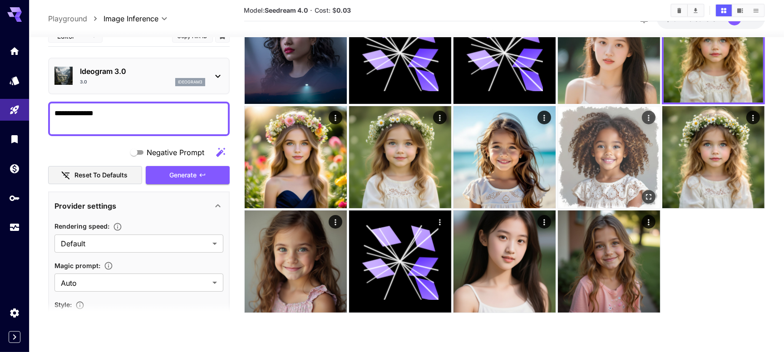
click at [608, 142] on img at bounding box center [609, 157] width 102 height 102
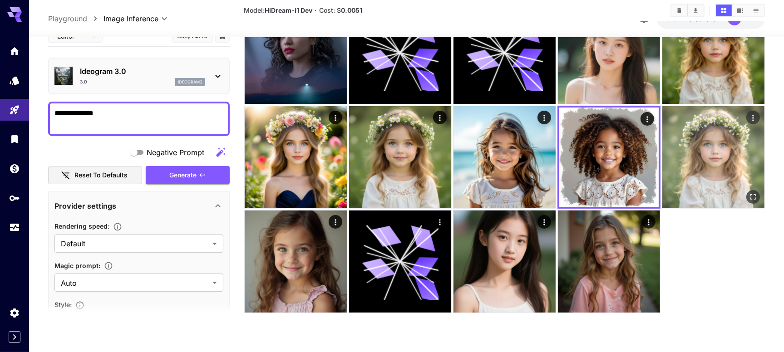
click at [627, 131] on img at bounding box center [713, 157] width 102 height 102
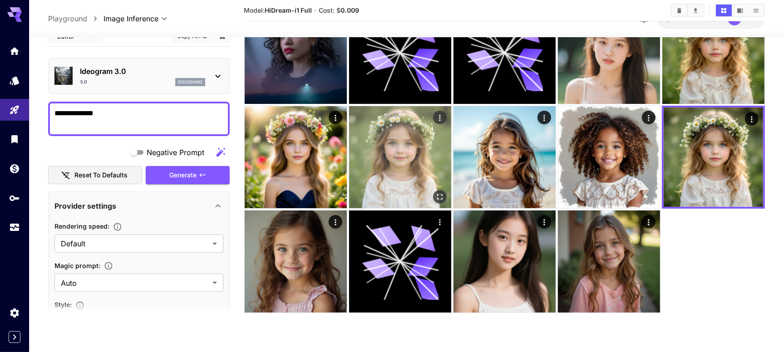
click at [415, 123] on img at bounding box center [400, 157] width 102 height 102
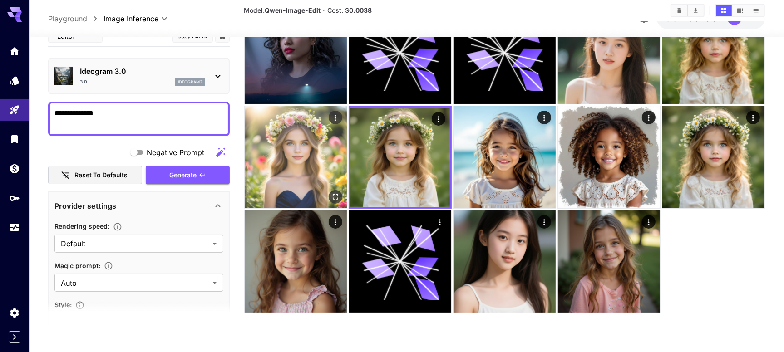
click at [271, 137] on img at bounding box center [296, 157] width 102 height 102
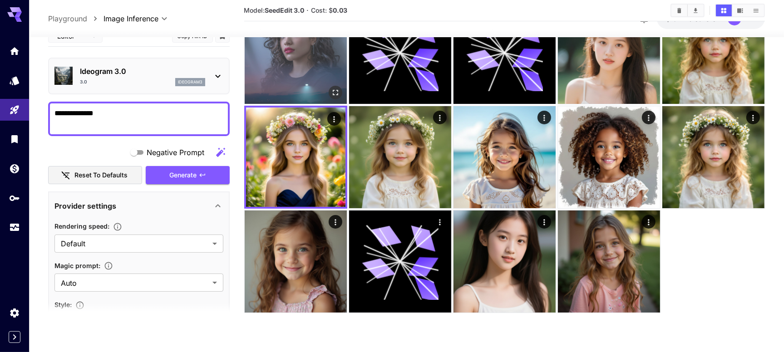
click at [280, 81] on img at bounding box center [296, 53] width 102 height 102
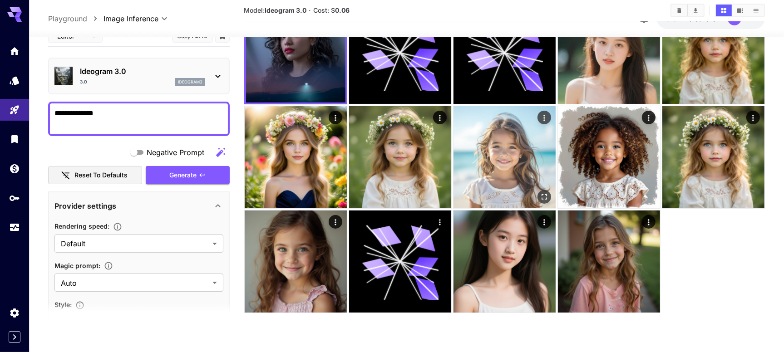
click at [504, 196] on img at bounding box center [504, 157] width 102 height 102
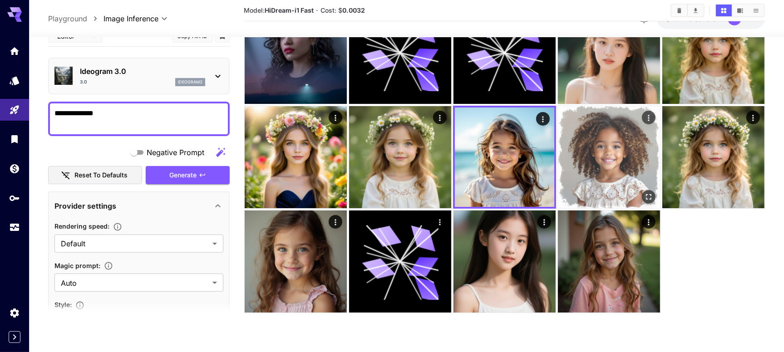
click at [604, 173] on img at bounding box center [609, 157] width 102 height 102
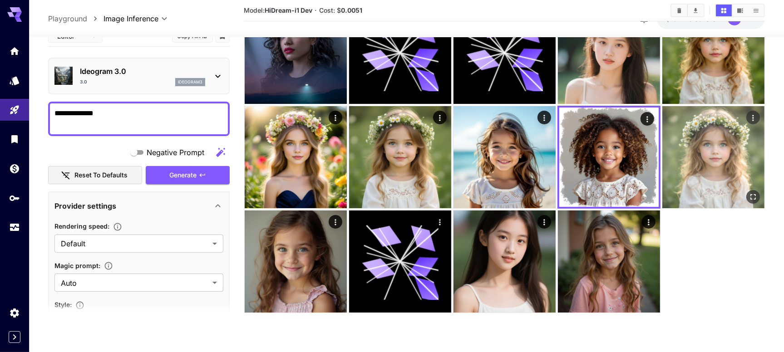
click at [627, 166] on img at bounding box center [713, 157] width 102 height 102
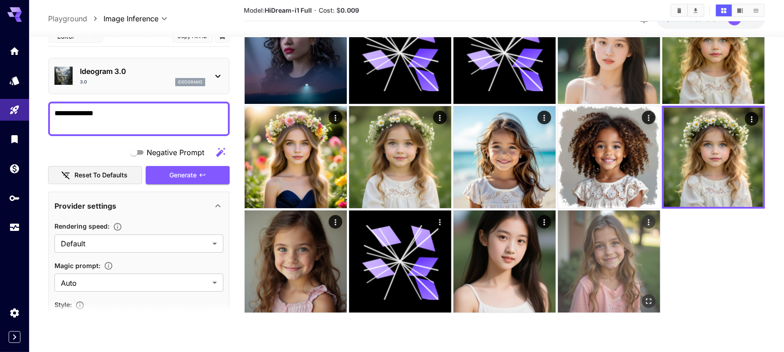
click at [603, 253] on img at bounding box center [609, 262] width 102 height 102
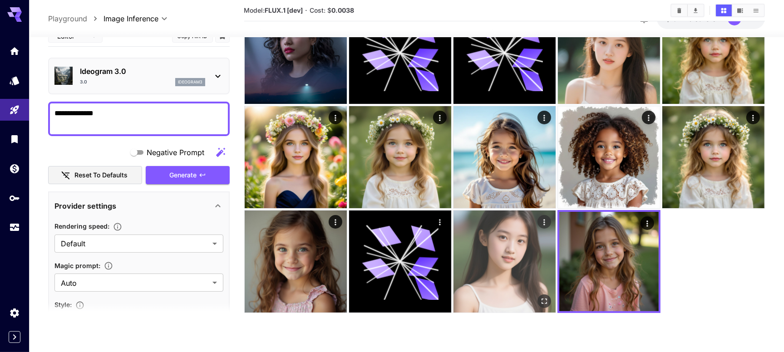
click at [509, 260] on img at bounding box center [504, 262] width 102 height 102
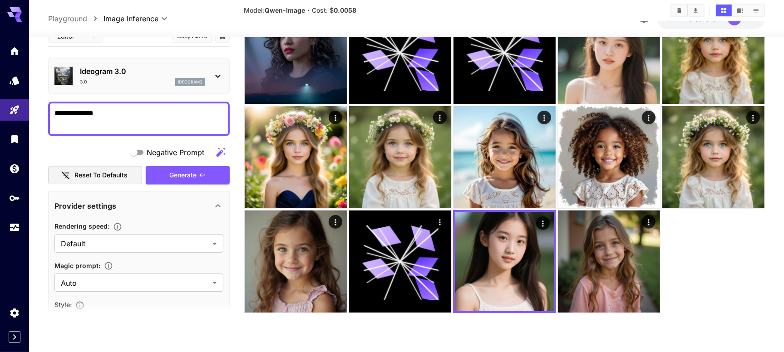
click at [199, 93] on div "Ideogram 3.0 3.0 ideogram3" at bounding box center [138, 76] width 181 height 37
click at [189, 87] on div "Ideogram 3.0 3.0 ideogram3" at bounding box center [138, 76] width 169 height 28
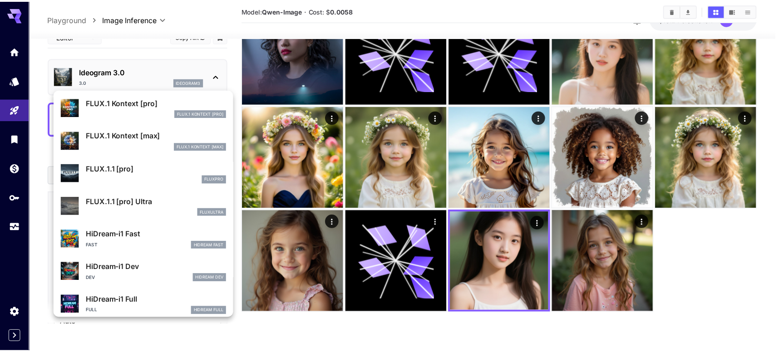
scroll to position [627, 0]
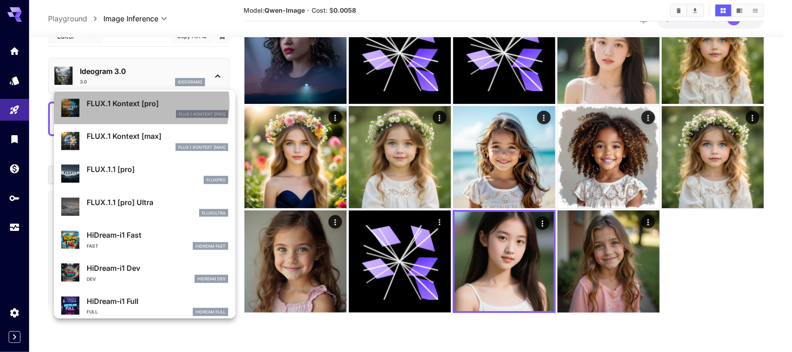
click at [133, 103] on p "FLUX.1 Kontext [pro]" at bounding box center [158, 103] width 142 height 11
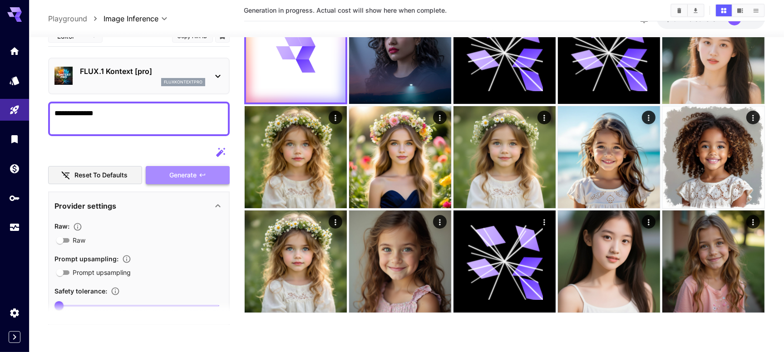
click at [177, 175] on span "Generate" at bounding box center [183, 175] width 27 height 11
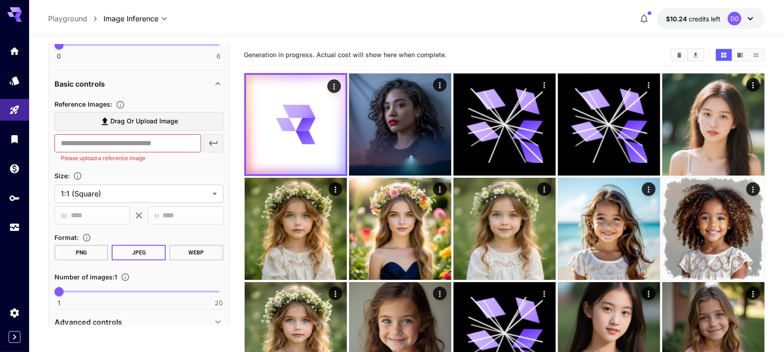
scroll to position [274, 0]
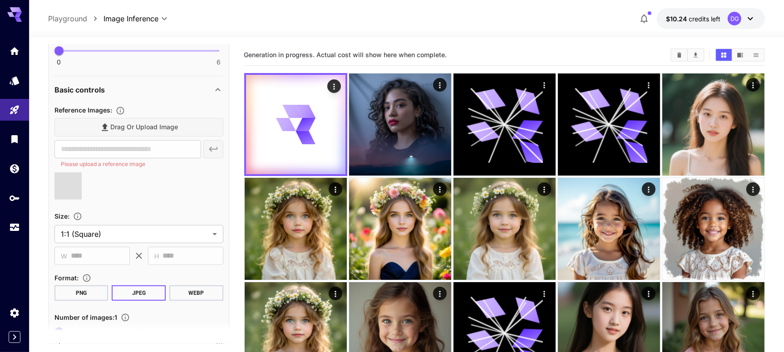
type input "**********"
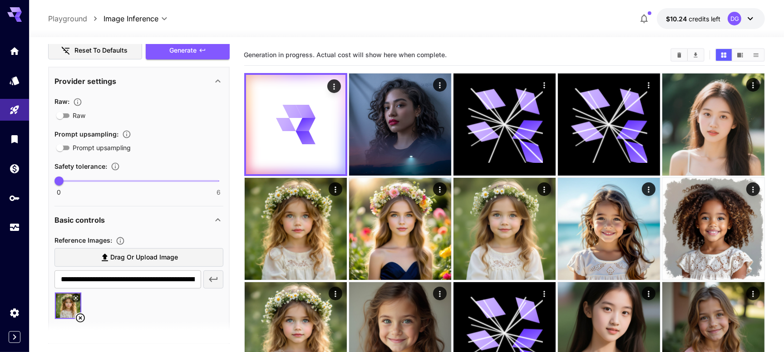
scroll to position [0, 0]
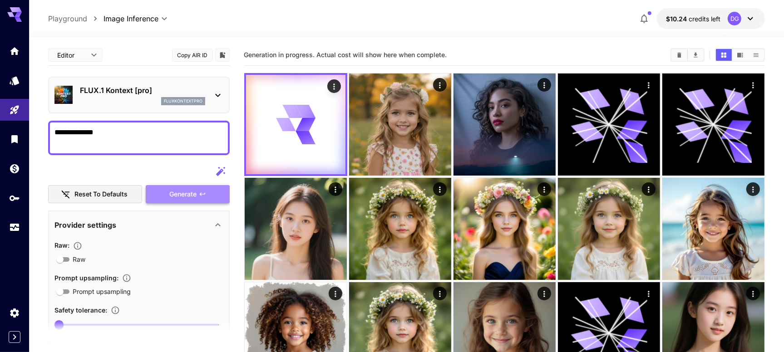
click at [202, 198] on button "Generate" at bounding box center [187, 194] width 83 height 19
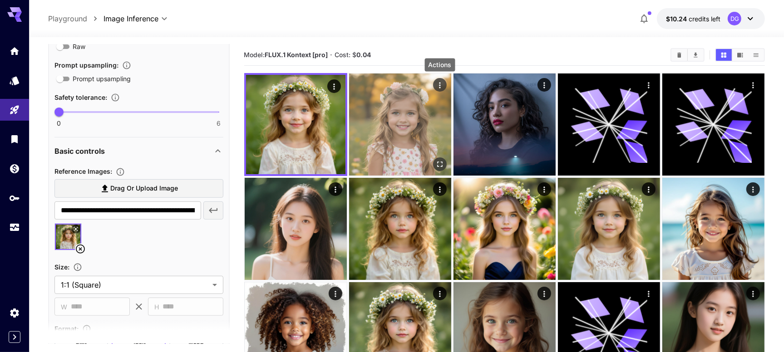
click at [439, 82] on icon "Actions" at bounding box center [439, 85] width 9 height 9
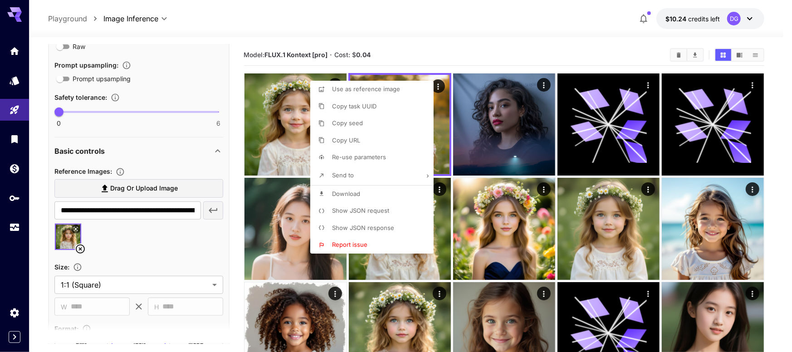
click at [500, 62] on div at bounding box center [396, 176] width 792 height 352
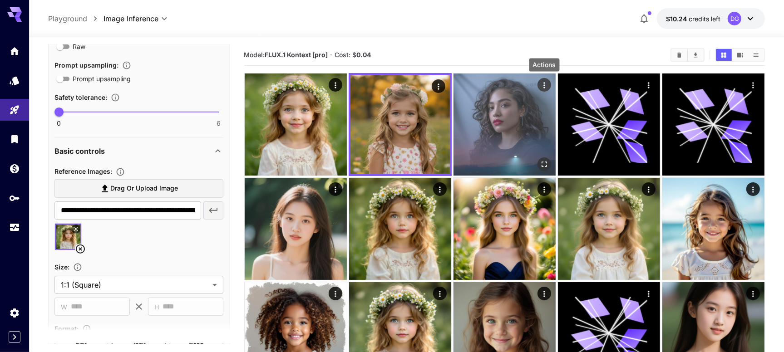
click at [544, 81] on icon "Actions" at bounding box center [543, 85] width 9 height 9
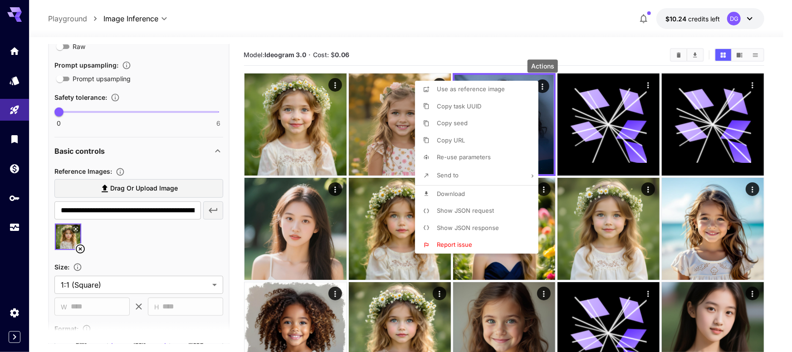
click at [550, 67] on div "Actions" at bounding box center [543, 65] width 30 height 13
click at [627, 84] on div at bounding box center [396, 176] width 792 height 352
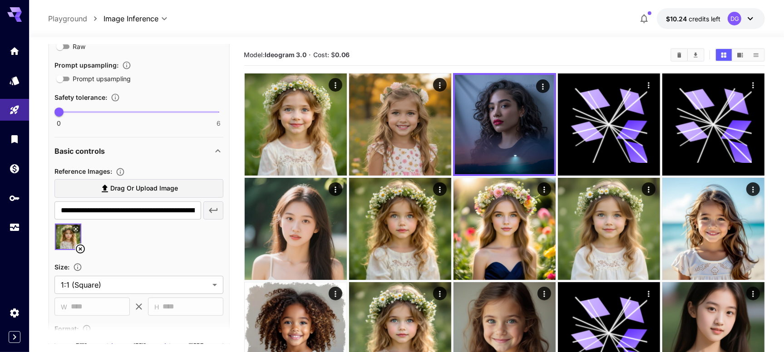
drag, startPoint x: 644, startPoint y: 8, endPoint x: 646, endPoint y: 13, distance: 5.6
click at [627, 13] on div "$10.24 credits left DG" at bounding box center [700, 18] width 130 height 21
click at [627, 13] on icon "button" at bounding box center [643, 18] width 11 height 11
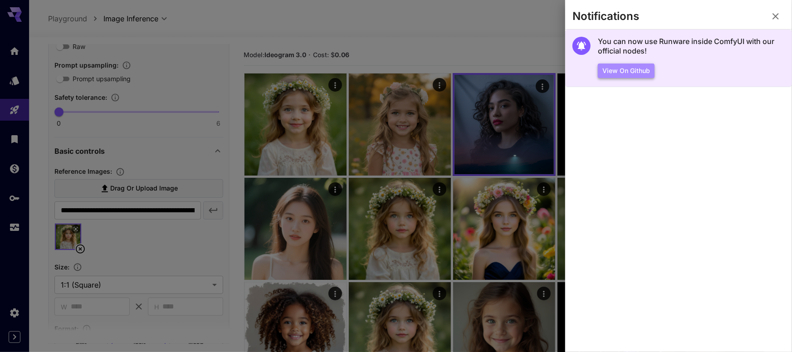
click at [608, 75] on button "View on Github" at bounding box center [626, 71] width 57 height 15
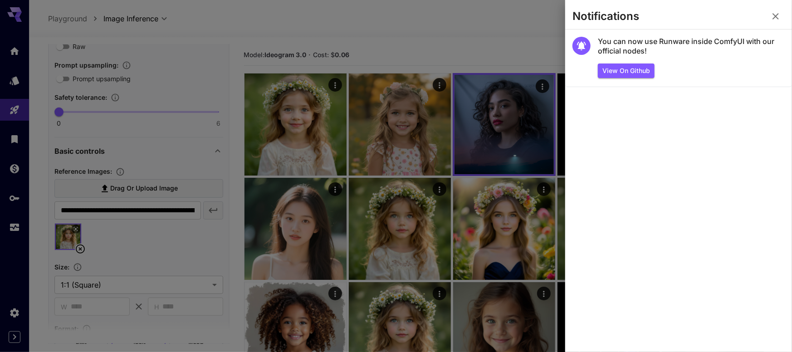
click at [268, 6] on div at bounding box center [396, 176] width 792 height 352
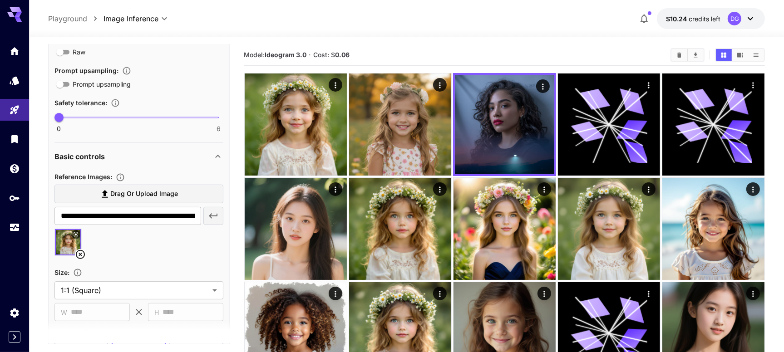
scroll to position [248, 0]
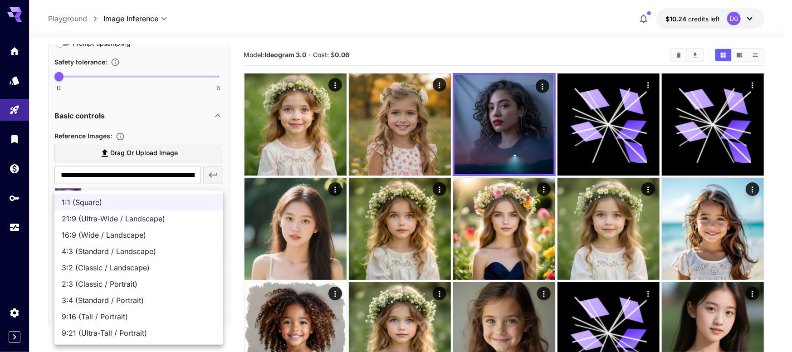
click at [175, 247] on body "**********" at bounding box center [396, 292] width 792 height 585
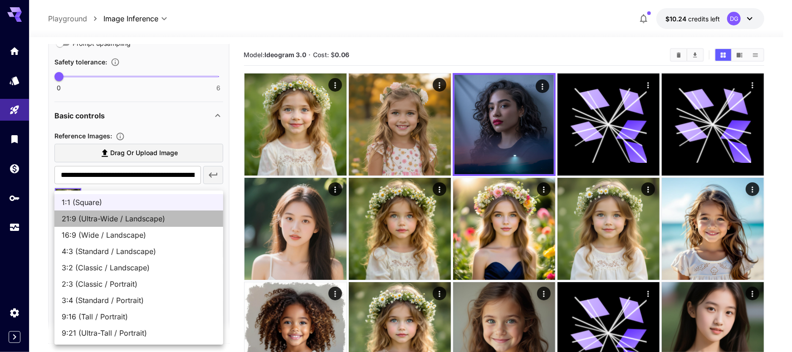
click at [175, 219] on span "21:9 (Ultra-Wide / Landscape)" at bounding box center [139, 218] width 154 height 11
type input "**********"
type input "****"
type input "***"
